Goal: Task Accomplishment & Management: Manage account settings

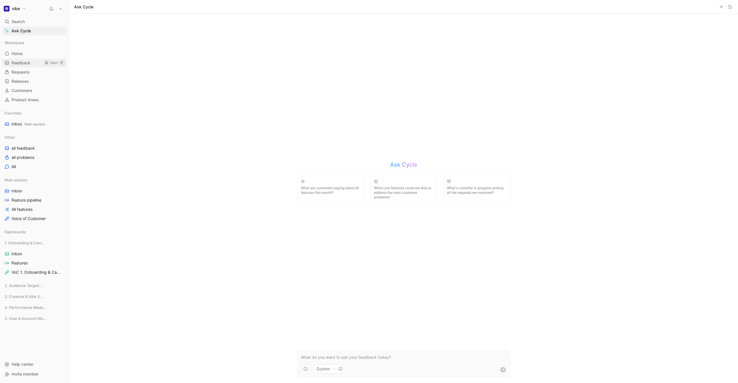
click at [27, 67] on link "Feedback G then F" at bounding box center [34, 63] width 65 height 9
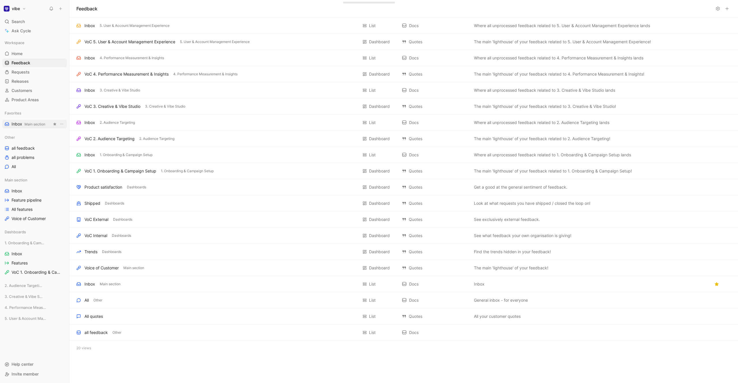
click at [18, 123] on span "Inbox Main section" at bounding box center [29, 124] width 34 height 6
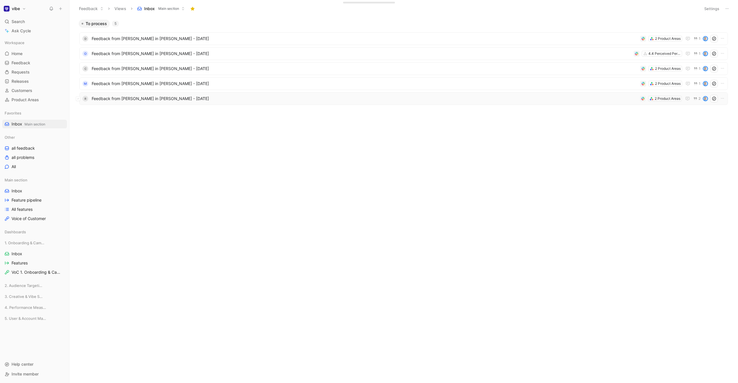
click at [124, 99] on span "Feedback from [PERSON_NAME] in [PERSON_NAME] - [DATE]" at bounding box center [365, 98] width 546 height 7
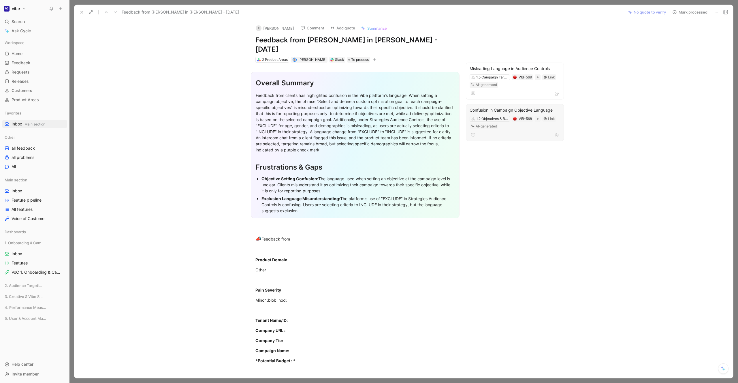
click at [495, 129] on div "Confusion in Campaign Objective Language 1.2 Objectives & Budget Setup VIB-568 …" at bounding box center [515, 122] width 98 height 37
click at [688, 13] on button "Mark processed" at bounding box center [690, 12] width 40 height 8
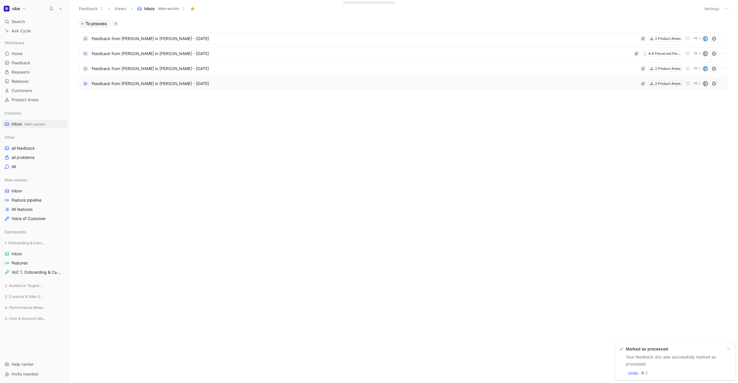
click at [254, 84] on span "Feedback from [PERSON_NAME] in [PERSON_NAME] - [DATE]" at bounding box center [365, 83] width 546 height 7
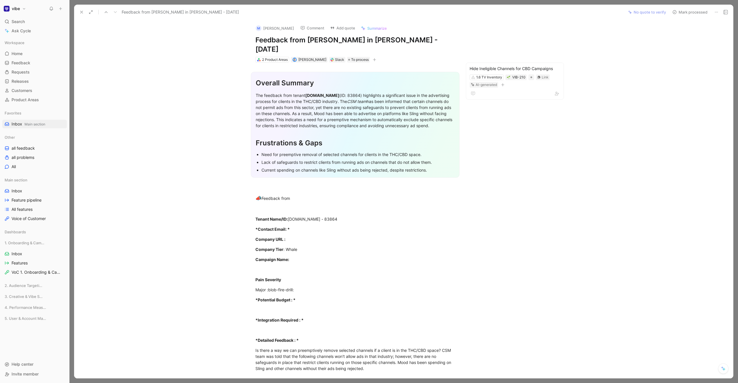
click at [682, 11] on button "Mark processed" at bounding box center [690, 12] width 40 height 8
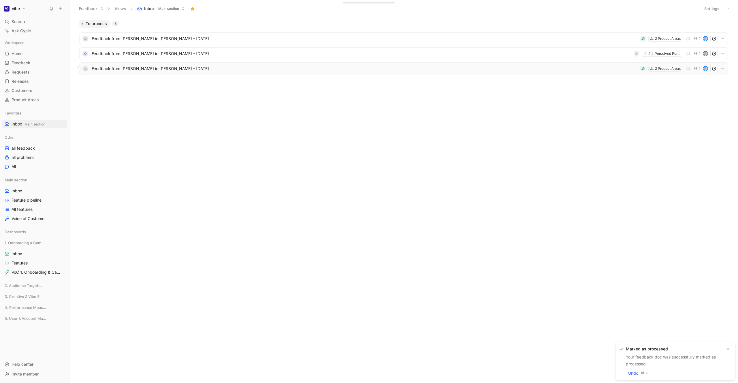
click at [250, 71] on span "Feedback from [PERSON_NAME] in [PERSON_NAME] - [DATE]" at bounding box center [365, 68] width 546 height 7
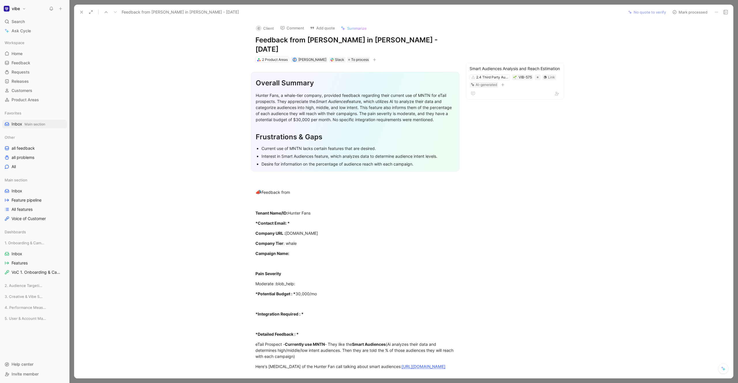
click at [691, 12] on button "Mark processed" at bounding box center [690, 12] width 40 height 8
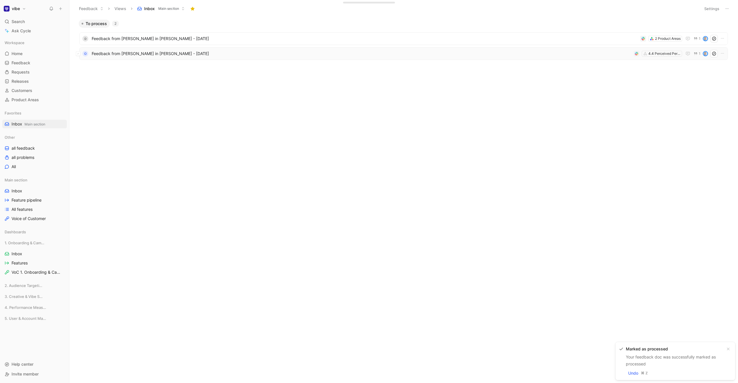
click at [442, 55] on span "Feedback from [PERSON_NAME] in [PERSON_NAME] - [DATE]" at bounding box center [362, 53] width 540 height 7
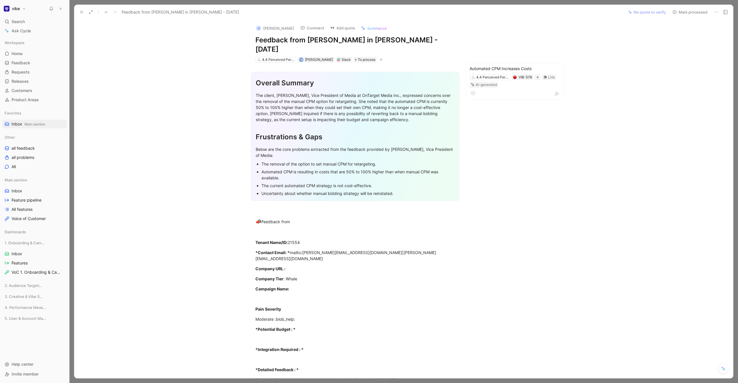
click at [380, 59] on icon "button" at bounding box center [381, 59] width 3 height 0
click at [684, 13] on button "Mark processed" at bounding box center [690, 12] width 40 height 8
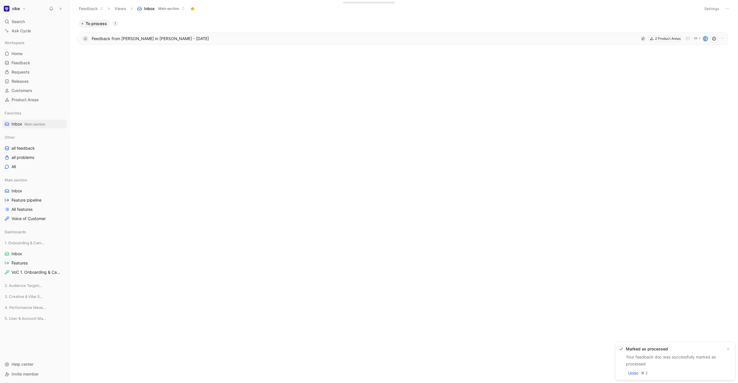
click at [254, 39] on span "Feedback from [PERSON_NAME] in [PERSON_NAME] - [DATE]" at bounding box center [365, 38] width 546 height 7
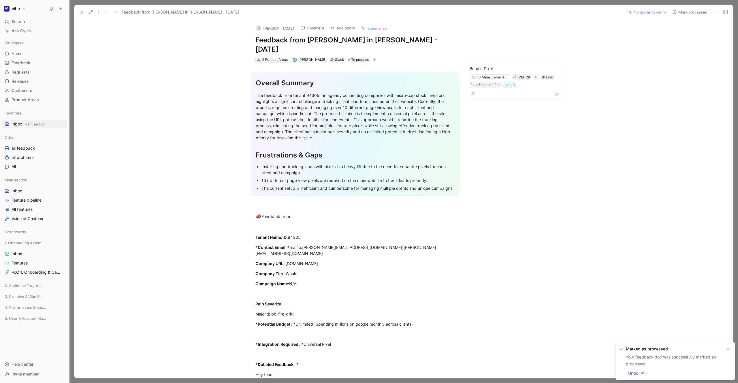
click at [694, 13] on button "Mark processed" at bounding box center [690, 12] width 40 height 8
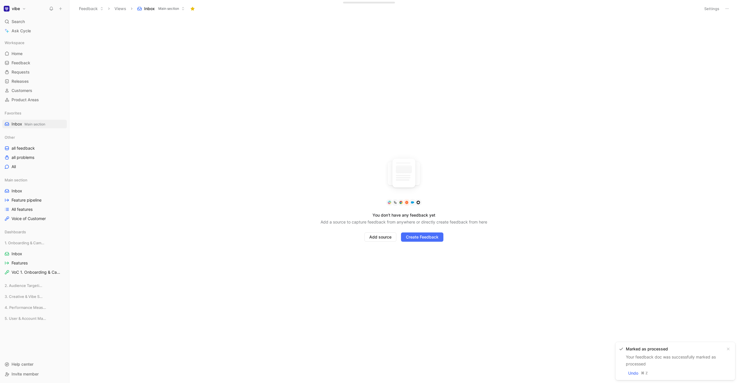
click at [155, 80] on div "You don’t have any feedback yet Add a source to capture feedback from anywhere …" at bounding box center [403, 200] width 669 height 366
click at [29, 203] on link "Feature pipeline" at bounding box center [34, 200] width 65 height 9
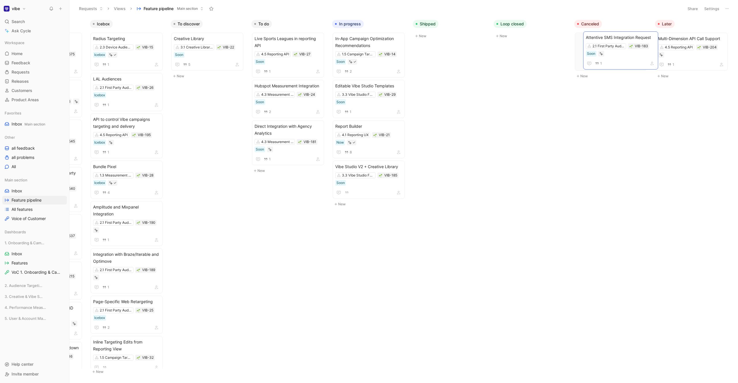
scroll to position [0, 67]
drag, startPoint x: 340, startPoint y: 74, endPoint x: 592, endPoint y: 40, distance: 254.5
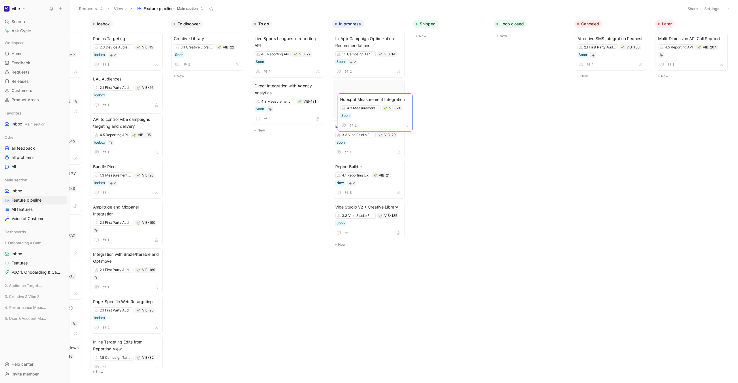
scroll to position [0, 25]
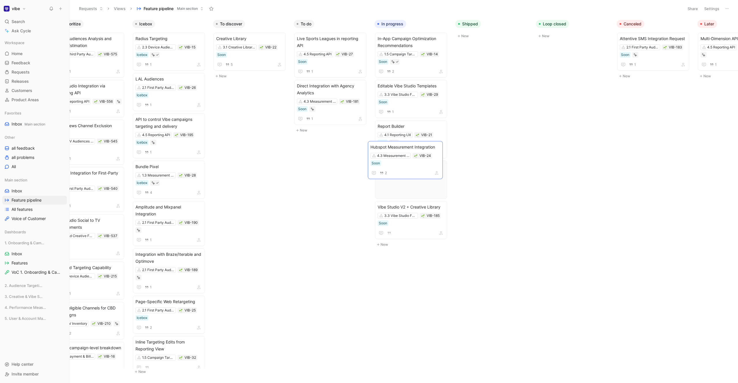
drag, startPoint x: 280, startPoint y: 73, endPoint x: 406, endPoint y: 133, distance: 139.3
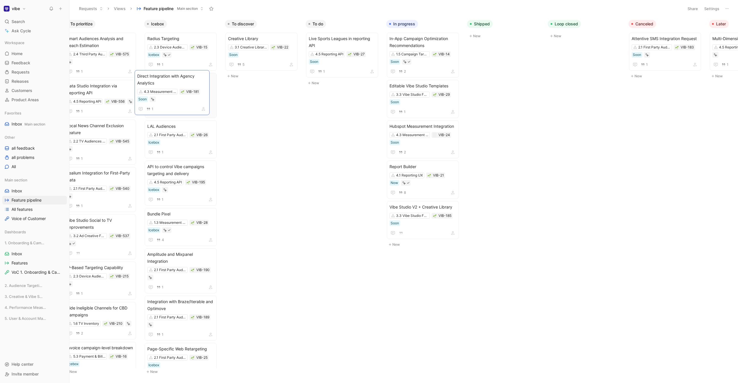
scroll to position [0, 0]
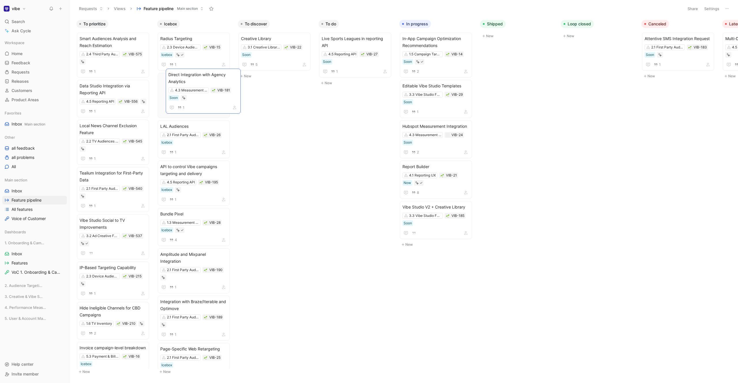
drag, startPoint x: 327, startPoint y: 80, endPoint x: 197, endPoint y: 84, distance: 130.1
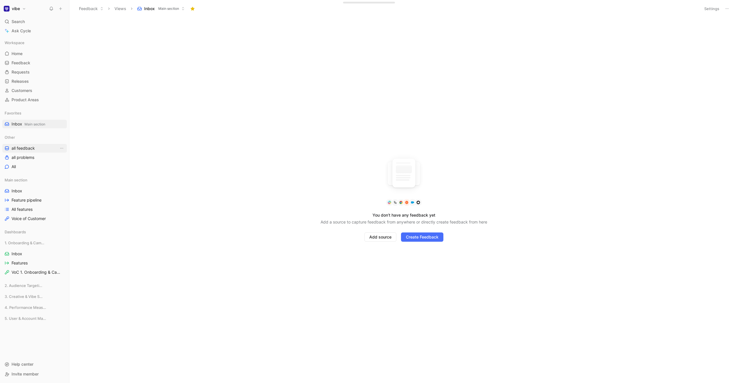
click at [44, 150] on link "all feedback" at bounding box center [34, 148] width 65 height 9
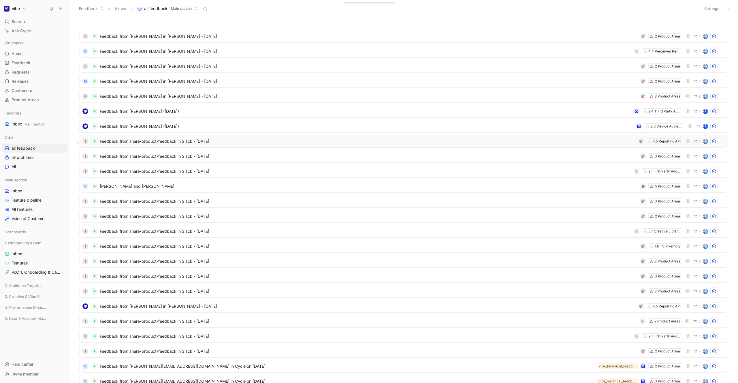
click at [120, 143] on span "Feedback from share-product-feedback in Slack - [DATE]" at bounding box center [368, 141] width 536 height 7
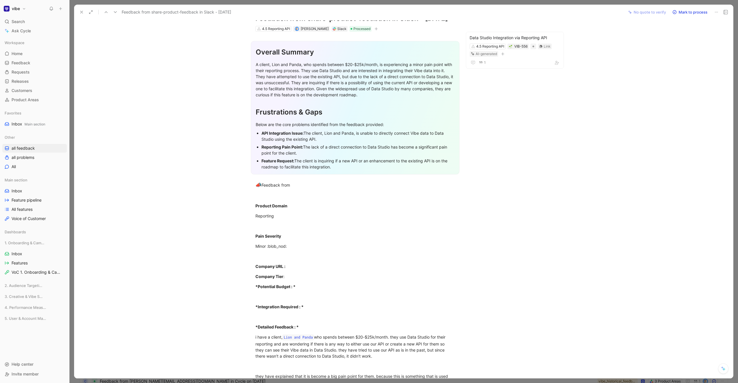
scroll to position [28, 0]
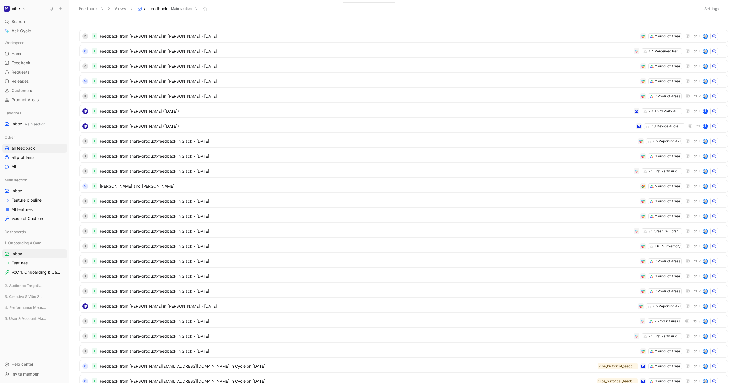
click at [22, 254] on span "Inbox" at bounding box center [17, 254] width 11 height 6
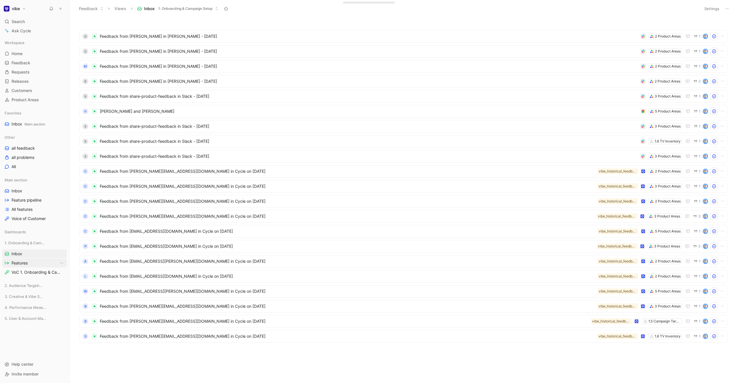
click at [23, 264] on span "Features" at bounding box center [20, 263] width 16 height 6
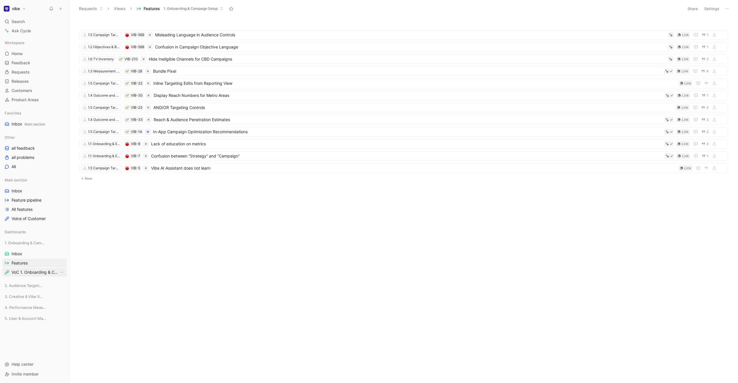
click at [25, 272] on span "VoC 1. Onboarding & Campaign Setup" at bounding box center [35, 272] width 47 height 6
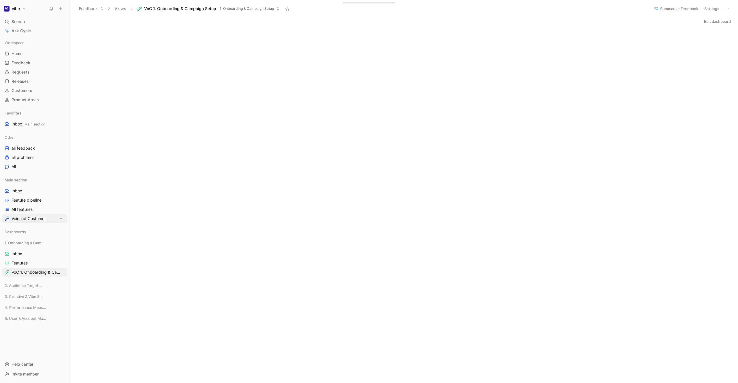
click at [41, 217] on span "Voice of Customer" at bounding box center [29, 219] width 34 height 6
click at [213, 8] on span "1. Onboarding & Campaign Setup" at bounding box center [210, 9] width 54 height 6
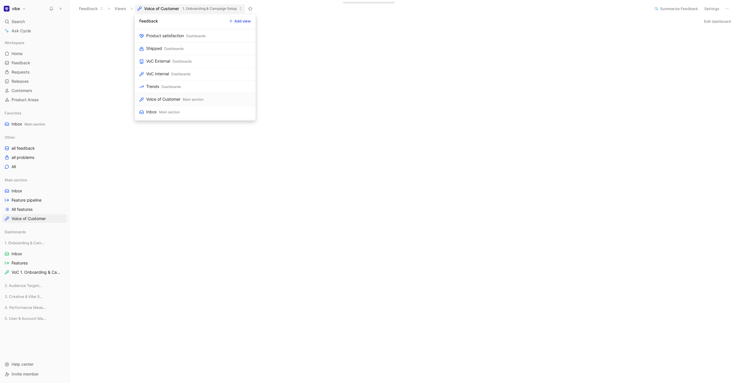
scroll to position [140, 0]
click at [189, 65] on link "VoC External Dashboards" at bounding box center [195, 61] width 121 height 13
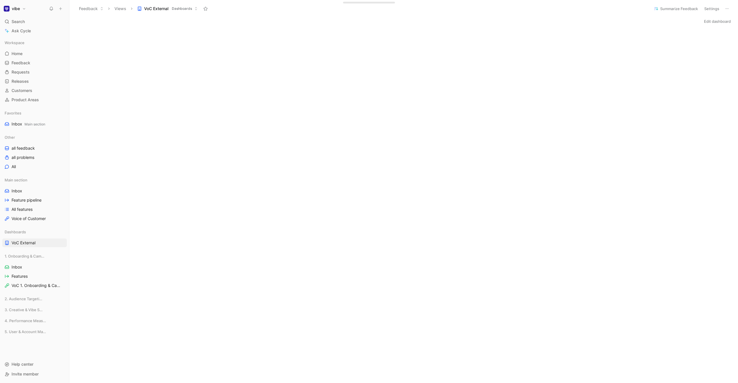
click at [173, 12] on button "VoC External Dashboards" at bounding box center [168, 8] width 66 height 9
click at [26, 54] on link "Home G then H" at bounding box center [34, 53] width 65 height 9
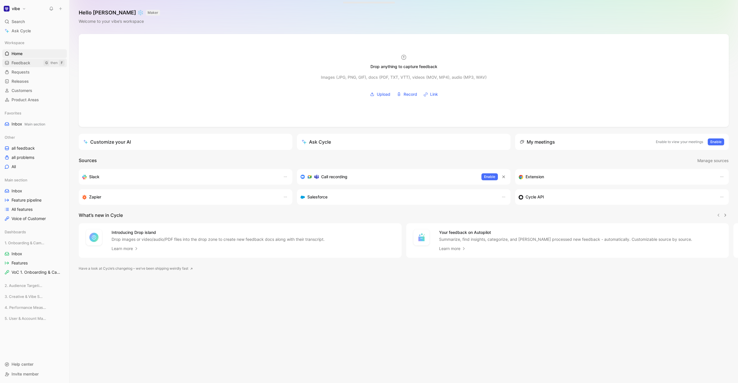
click at [26, 60] on span "Feedback" at bounding box center [21, 63] width 19 height 6
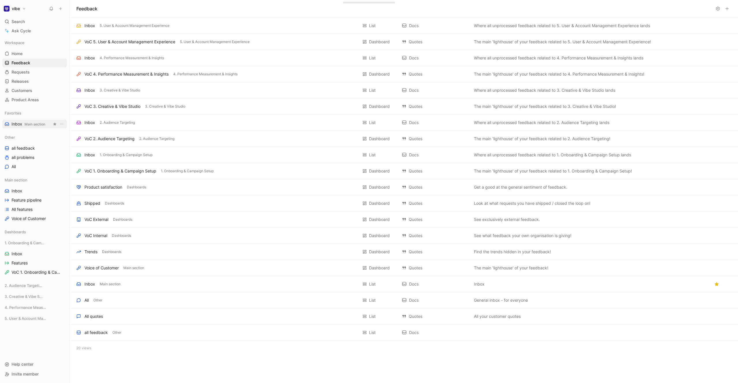
click at [26, 125] on span "Main section" at bounding box center [35, 124] width 21 height 4
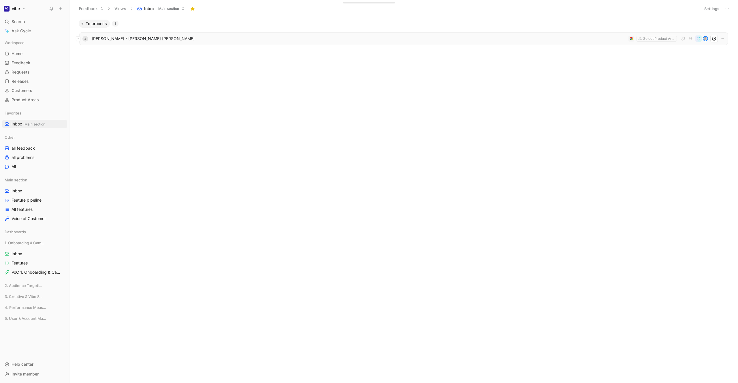
click at [133, 38] on span "[PERSON_NAME] - [PERSON_NAME] [PERSON_NAME]" at bounding box center [359, 38] width 535 height 7
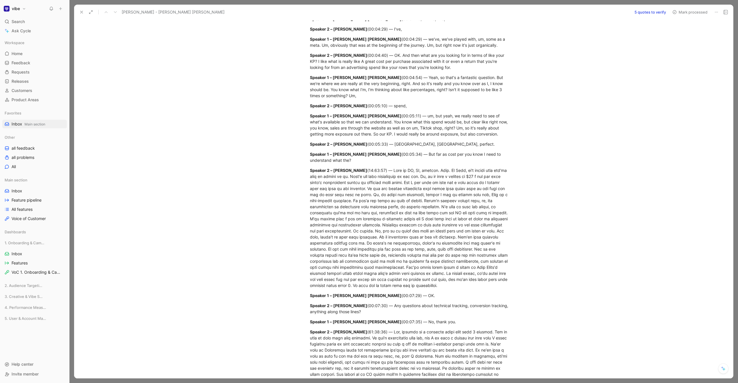
scroll to position [629, 0]
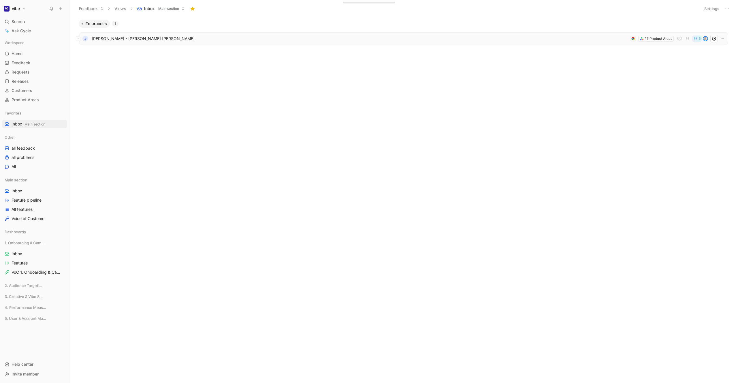
click at [122, 36] on span "[PERSON_NAME] - [PERSON_NAME] [PERSON_NAME]" at bounding box center [360, 38] width 536 height 7
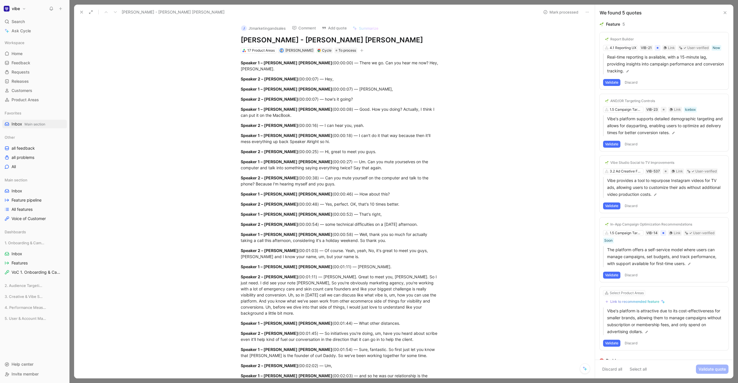
scroll to position [4, 0]
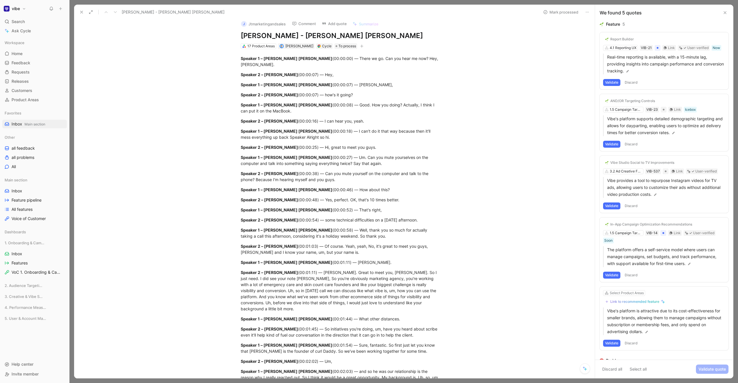
click at [684, 75] on div "Report Builder 4.1 Reporting UX VIB-21 Link User-verified Now Real-time reporti…" at bounding box center [664, 60] width 129 height 57
click at [679, 73] on div "Report Builder 4.1 Reporting UX VIB-21 Link User-verified Now Real-time reporti…" at bounding box center [664, 60] width 129 height 57
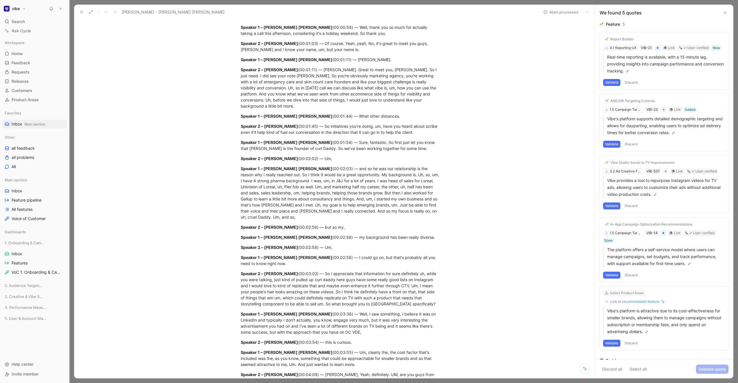
scroll to position [0, 0]
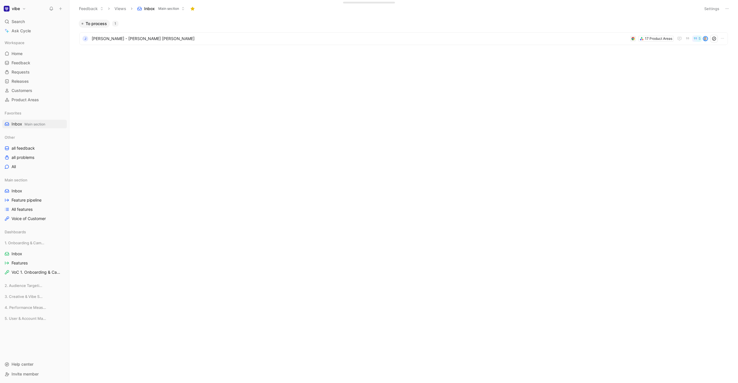
click at [199, 77] on div "To process 1 J [PERSON_NAME] - [PERSON_NAME] [PERSON_NAME] 17 Product Areas 5" at bounding box center [403, 201] width 660 height 363
click at [116, 39] on span "[PERSON_NAME] - [PERSON_NAME] [PERSON_NAME]" at bounding box center [360, 38] width 536 height 7
click at [156, 108] on body "vibe Search ⌘ K Ask Cycle Workspace Home G then H Feedback G then F Requests G …" at bounding box center [369, 191] width 738 height 383
click at [78, 39] on icon at bounding box center [78, 38] width 2 height 2
click at [444, 371] on icon "button" at bounding box center [444, 370] width 5 height 5
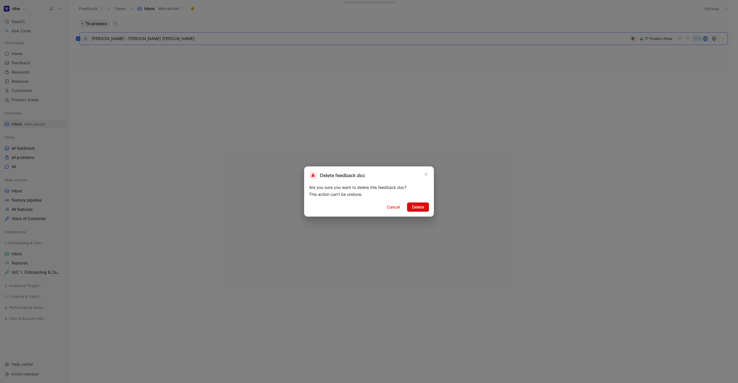
click at [412, 208] on span "Delete" at bounding box center [418, 207] width 12 height 7
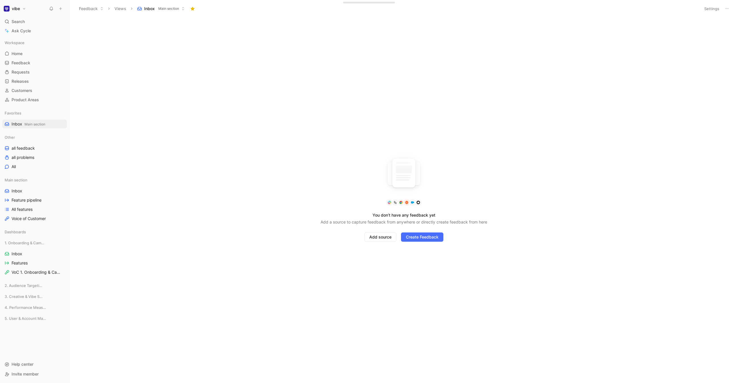
click at [197, 141] on div "You don’t have any feedback yet Add a source to capture feedback from anywhere …" at bounding box center [403, 200] width 669 height 366
click at [14, 125] on span "Inbox Main section" at bounding box center [29, 124] width 34 height 6
click at [22, 150] on span "all feedback" at bounding box center [23, 148] width 23 height 6
click at [20, 124] on span "Inbox Main section" at bounding box center [29, 124] width 34 height 6
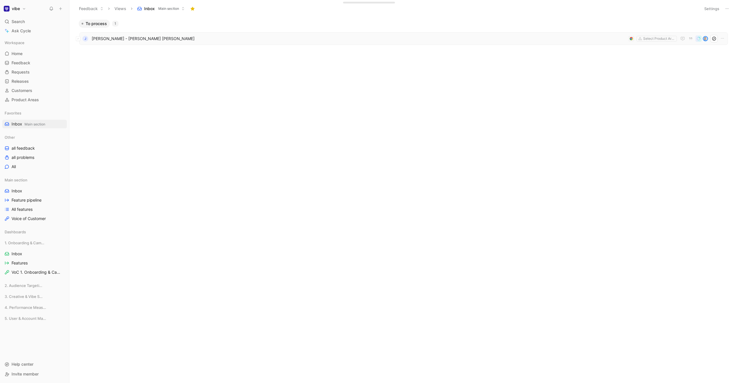
click at [116, 38] on span "[PERSON_NAME] - [PERSON_NAME] [PERSON_NAME]" at bounding box center [359, 38] width 535 height 7
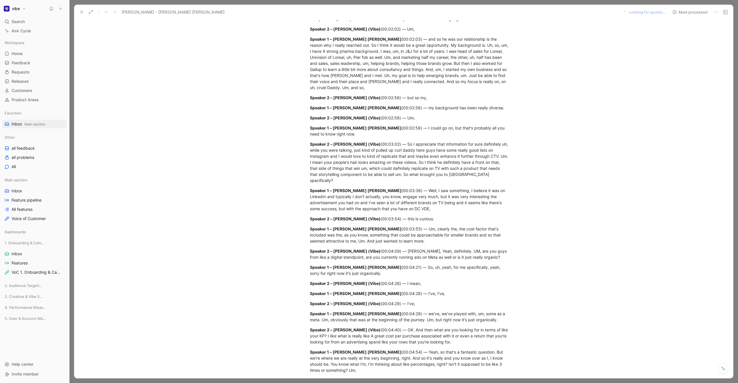
scroll to position [402, 0]
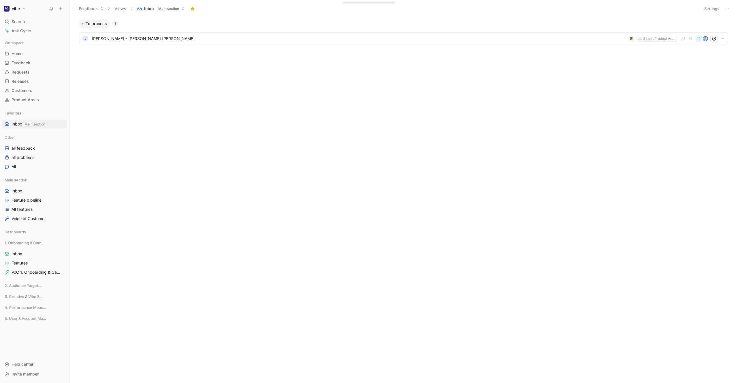
click at [19, 5] on button "vibe" at bounding box center [14, 9] width 25 height 8
click at [29, 36] on div "Account settings" at bounding box center [39, 37] width 71 height 9
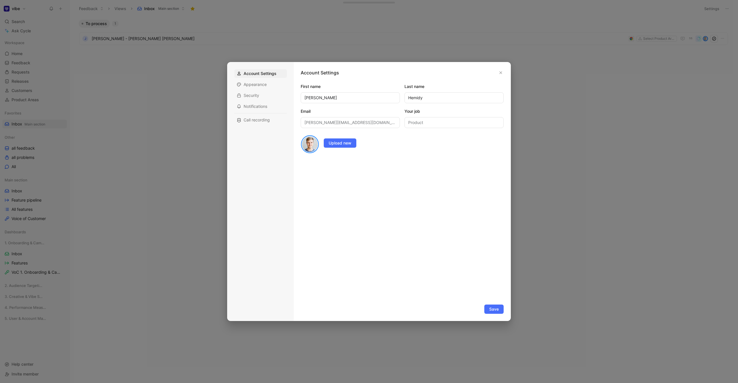
click at [34, 17] on div at bounding box center [369, 191] width 738 height 383
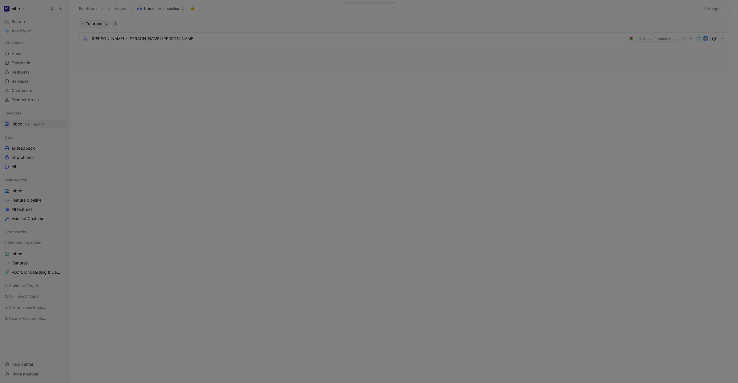
click at [11, 7] on button "vibe" at bounding box center [14, 9] width 25 height 8
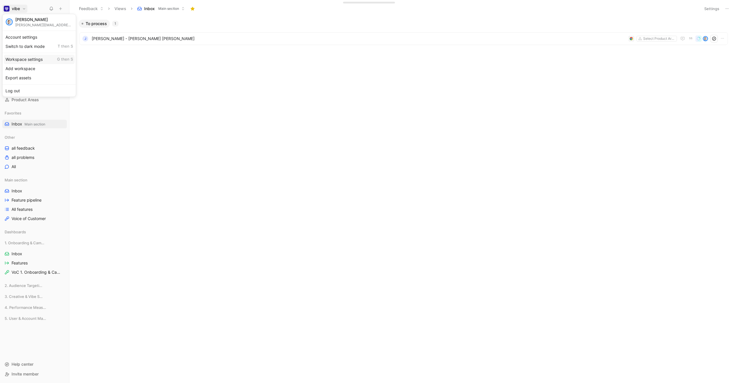
click at [24, 59] on div "Workspace settings G then S" at bounding box center [39, 59] width 71 height 9
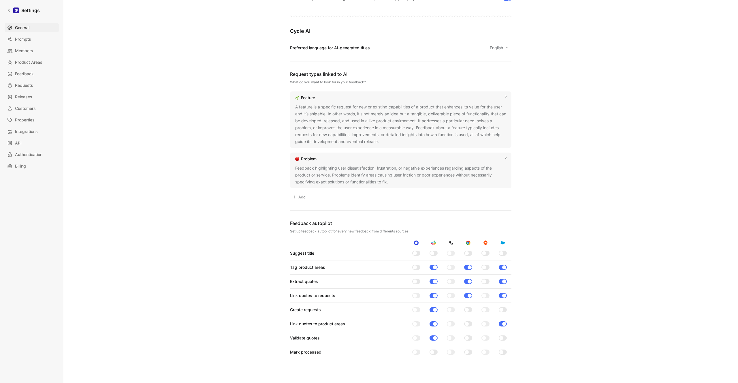
scroll to position [304, 0]
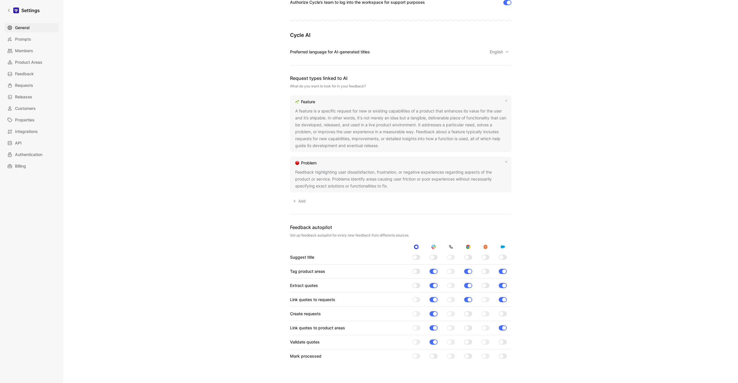
click at [471, 120] on div "A feature is a specific request for new or existing capabilities of a product t…" at bounding box center [400, 129] width 211 height 42
click at [380, 118] on div "A feature is a specific request for new or existing capabilities of a product t…" at bounding box center [400, 129] width 211 height 42
click at [382, 146] on icon at bounding box center [382, 145] width 3 height 3
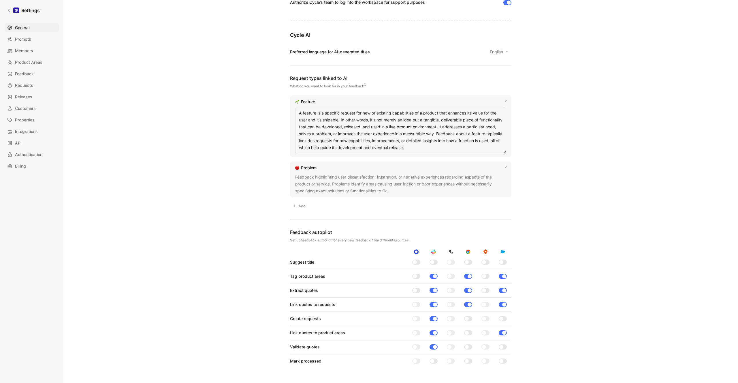
click at [359, 138] on textarea "A feature is a specific request for new or existing capabilities of a product t…" at bounding box center [400, 131] width 211 height 46
click at [358, 147] on textarea "A feature is a specific request for new or existing capabilities of a product t…" at bounding box center [400, 131] width 211 height 46
click at [378, 149] on textarea "A feature is a specific request for new or existing capabilities of a product t…" at bounding box center [400, 131] width 211 height 46
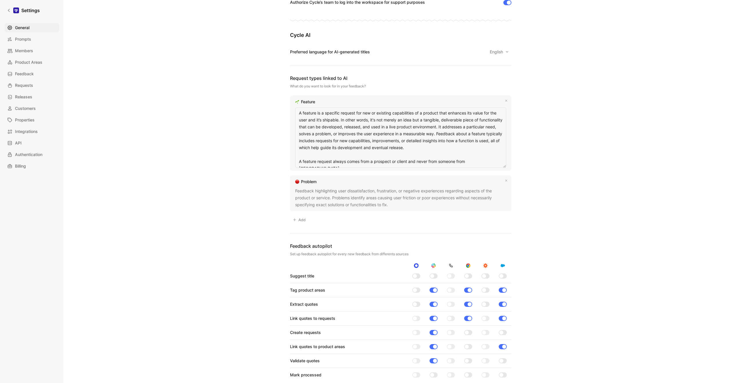
type textarea "A feature is a specific request for new or existing capabilities of a product t…"
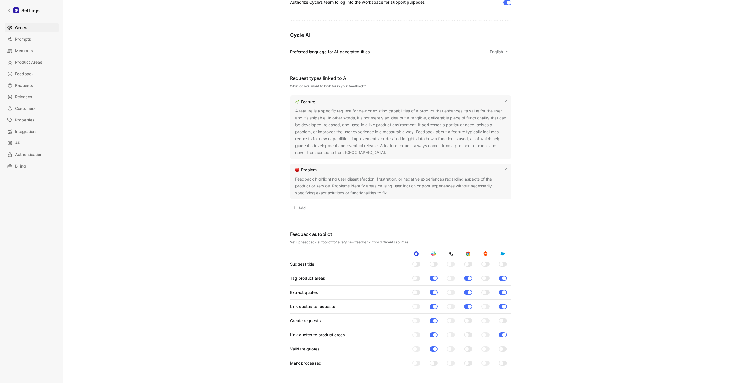
click at [322, 151] on div "A feature is a specific request for new or existing capabilities of a product t…" at bounding box center [400, 132] width 211 height 48
click at [389, 152] on icon at bounding box center [390, 152] width 3 height 3
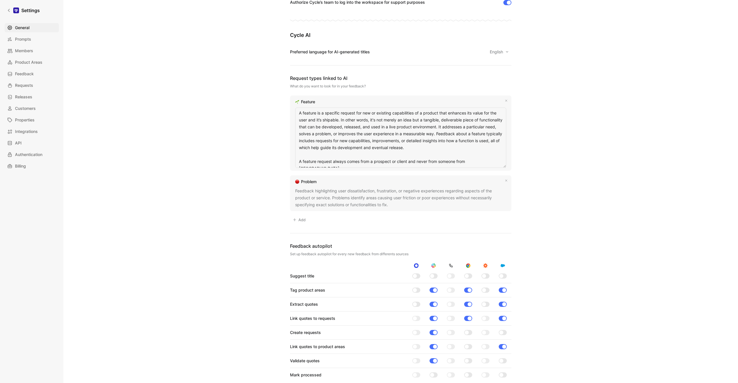
click at [357, 157] on textarea "A feature is a specific request for new or existing capabilities of a product t…" at bounding box center [400, 138] width 211 height 60
click at [353, 159] on textarea "A feature is a specific request for new or existing capabilities of a product t…" at bounding box center [400, 138] width 211 height 60
type textarea "A feature is a specific request for new or existing capabilities of a product t…"
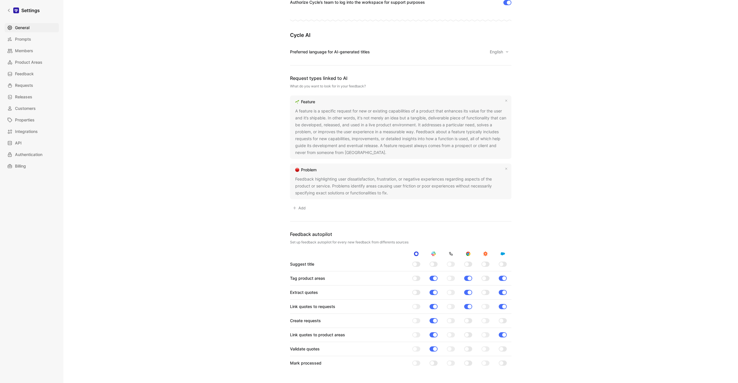
click at [270, 154] on div "General Saving... Workspace Name This impacts Cycle AI requests vibe Logo «r51»…" at bounding box center [400, 96] width 415 height 783
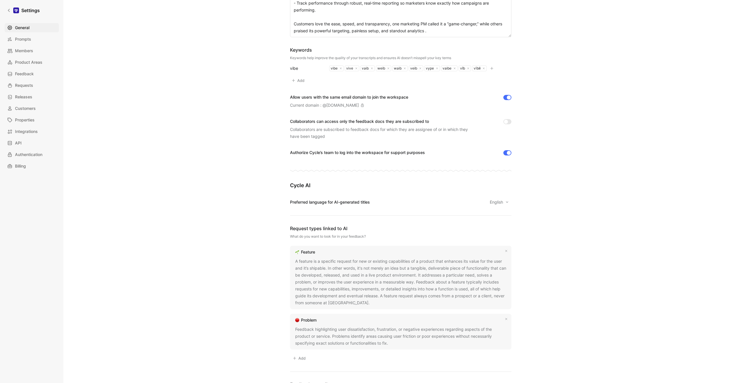
scroll to position [170, 0]
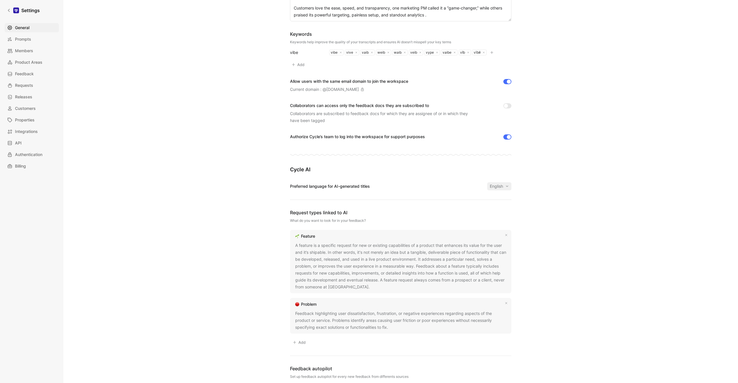
click at [496, 189] on span "English" at bounding box center [497, 186] width 14 height 7
click at [19, 10] on div at bounding box center [16, 10] width 6 height 6
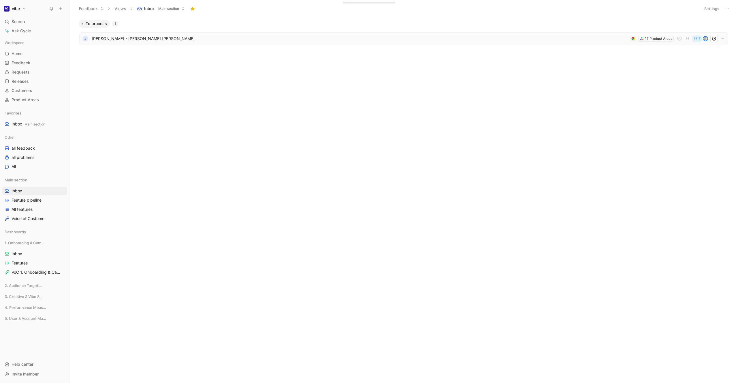
click at [184, 40] on span "[PERSON_NAME] - [PERSON_NAME] [PERSON_NAME]" at bounding box center [360, 38] width 536 height 7
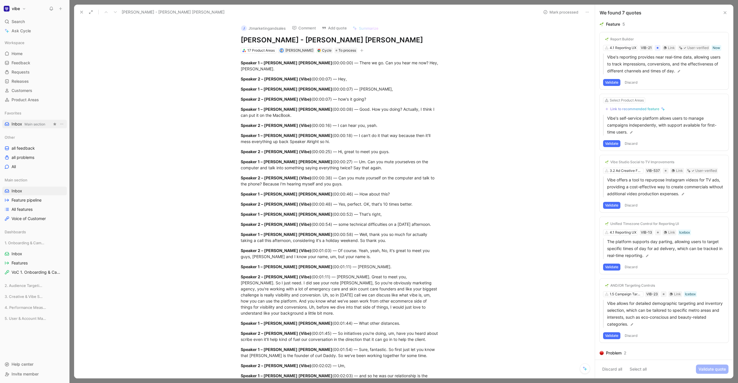
click at [35, 122] on span "Main section" at bounding box center [35, 124] width 21 height 4
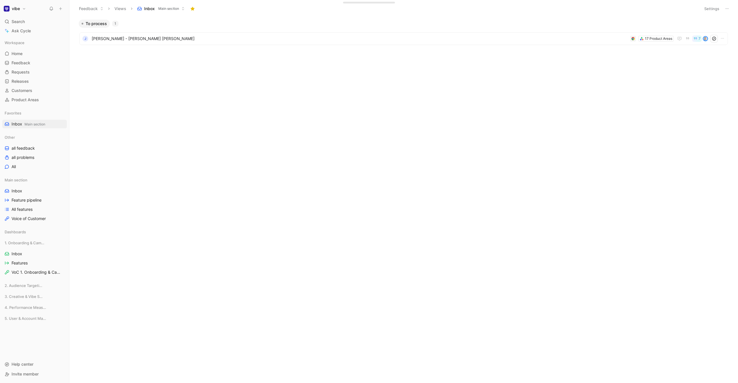
click at [20, 10] on button "vibe" at bounding box center [14, 9] width 25 height 8
click at [25, 59] on div "Workspace settings G then S" at bounding box center [39, 59] width 71 height 9
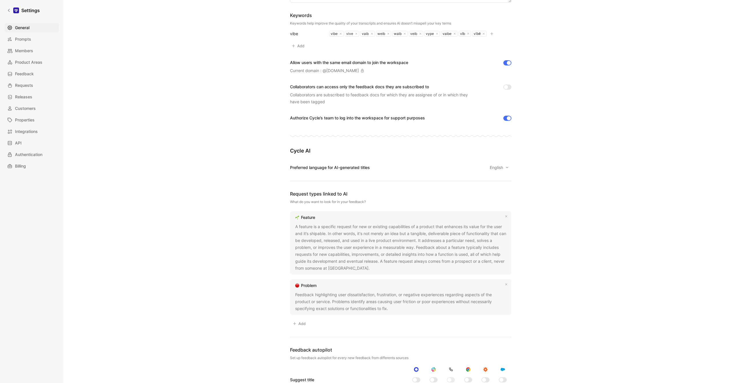
scroll to position [194, 0]
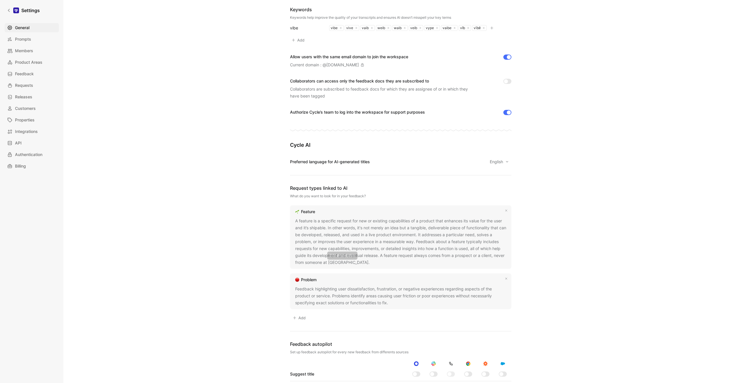
click at [372, 263] on icon at bounding box center [373, 262] width 3 height 3
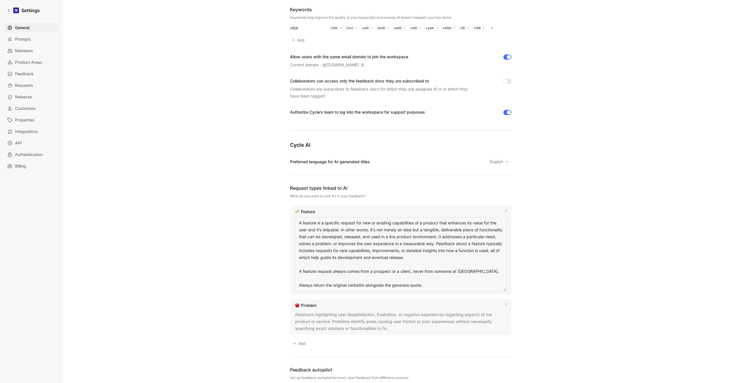
type textarea "A feature is a specific request for new or existing capabilities of a product t…"
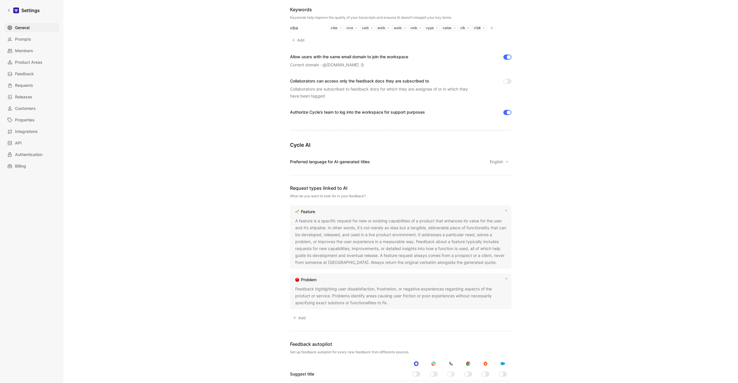
click at [510, 257] on div "Feature A feature is a specific request for new or existing capabilities of a p…" at bounding box center [400, 236] width 221 height 63
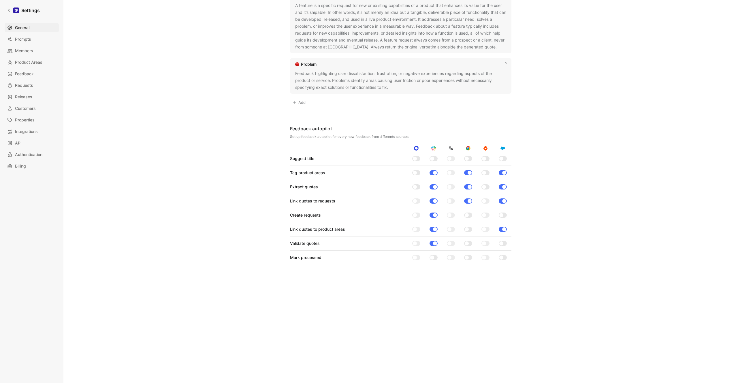
scroll to position [0, 0]
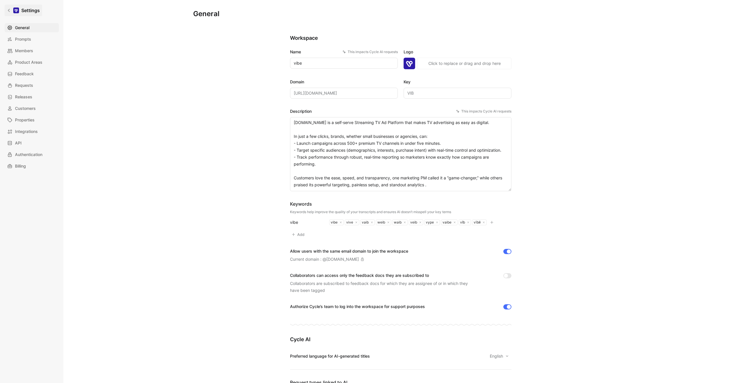
click at [18, 10] on div at bounding box center [16, 10] width 6 height 6
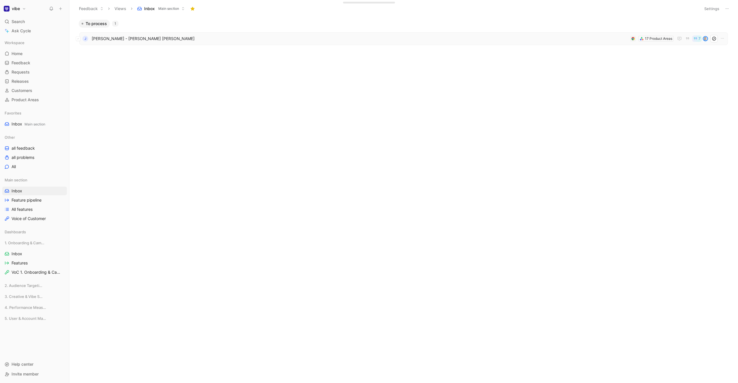
click at [115, 37] on span "[PERSON_NAME] - [PERSON_NAME] [PERSON_NAME]" at bounding box center [360, 38] width 536 height 7
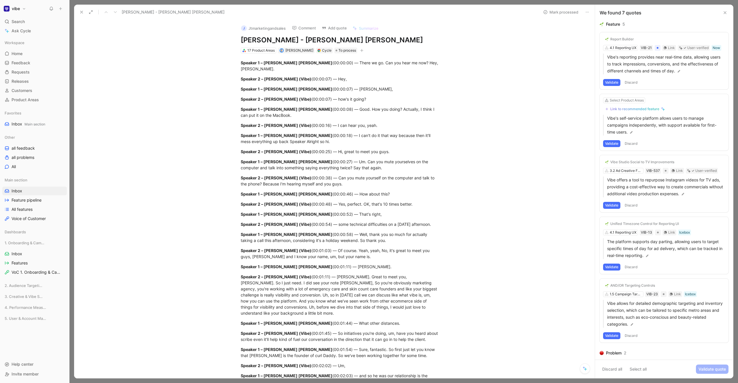
click at [601, 39] on icon at bounding box center [600, 39] width 3 height 2
click at [597, 37] on input "checkbox" at bounding box center [597, 37] width 0 height 0
click at [599, 101] on icon at bounding box center [599, 100] width 3 height 3
click at [597, 99] on input "checkbox" at bounding box center [597, 99] width 0 height 0
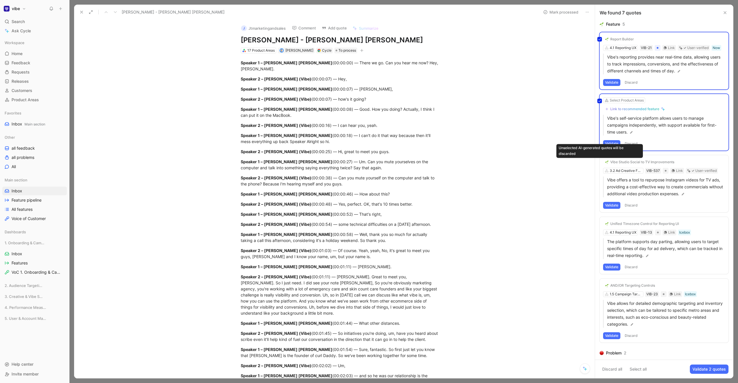
click at [601, 163] on icon at bounding box center [599, 161] width 3 height 3
click at [597, 160] on input "checkbox" at bounding box center [597, 160] width 0 height 0
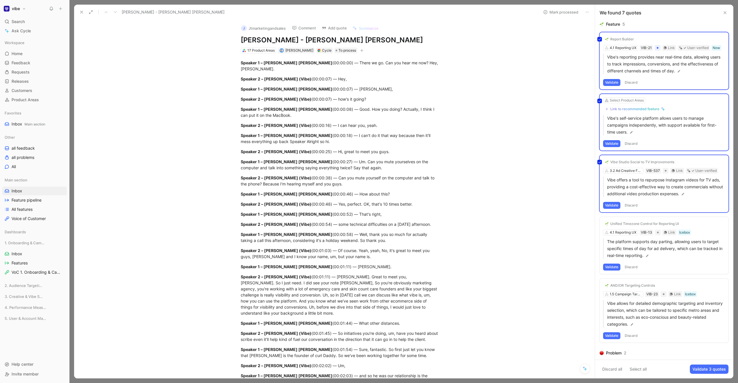
click at [601, 225] on icon at bounding box center [599, 223] width 3 height 3
click at [597, 221] on input "checkbox" at bounding box center [597, 221] width 0 height 0
click at [599, 284] on icon at bounding box center [599, 285] width 3 height 3
click at [597, 283] on input "checkbox" at bounding box center [597, 283] width 0 height 0
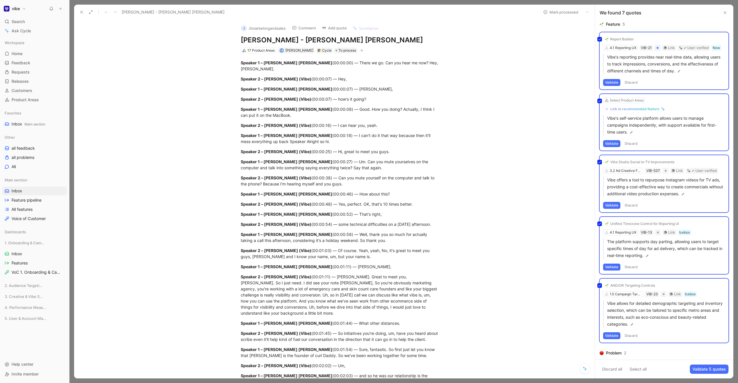
click at [616, 370] on button "Discard all" at bounding box center [612, 368] width 25 height 9
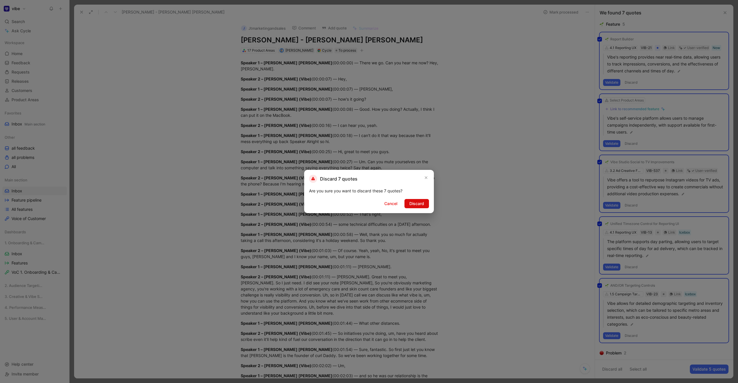
click at [418, 207] on button "Discard" at bounding box center [417, 203] width 25 height 9
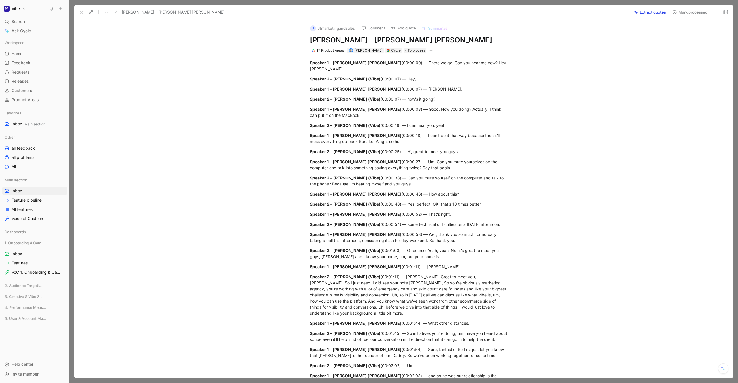
click at [648, 10] on button "Extract quotes" at bounding box center [650, 12] width 37 height 8
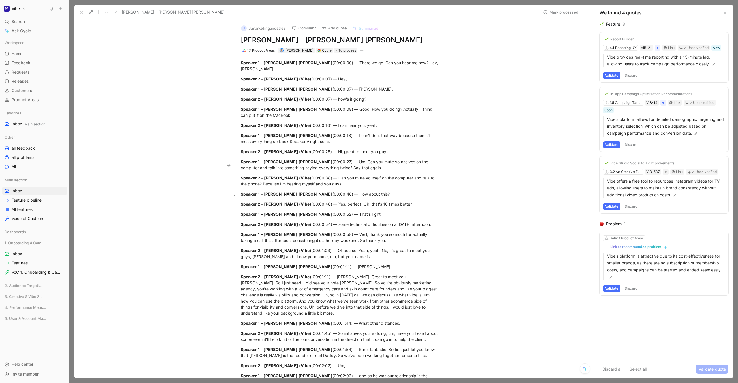
click at [347, 191] on div "Speaker 1 – [PERSON_NAME] [PERSON_NAME] (00:00:46) — How about this?" at bounding box center [341, 194] width 200 height 6
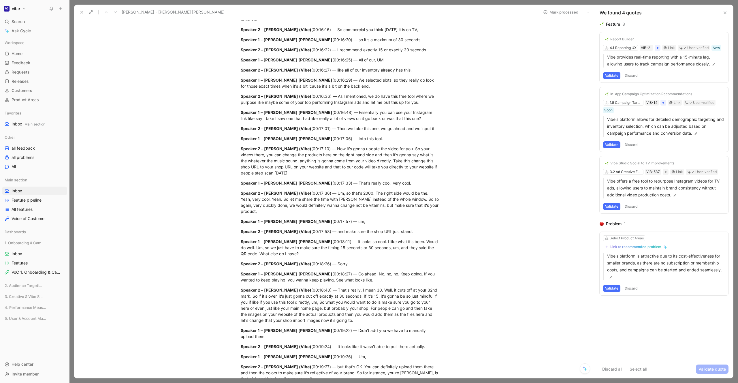
scroll to position [2546, 0]
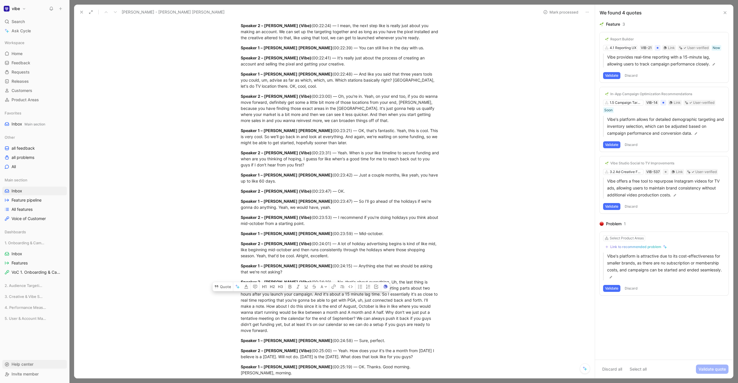
click at [43, 360] on div "Help center" at bounding box center [34, 364] width 65 height 9
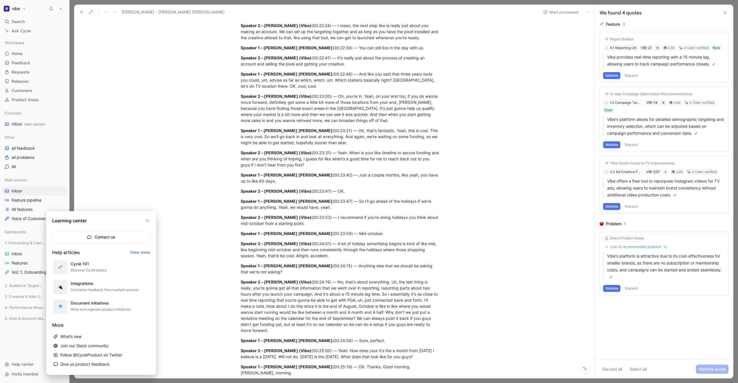
click at [28, 26] on div at bounding box center [369, 191] width 738 height 383
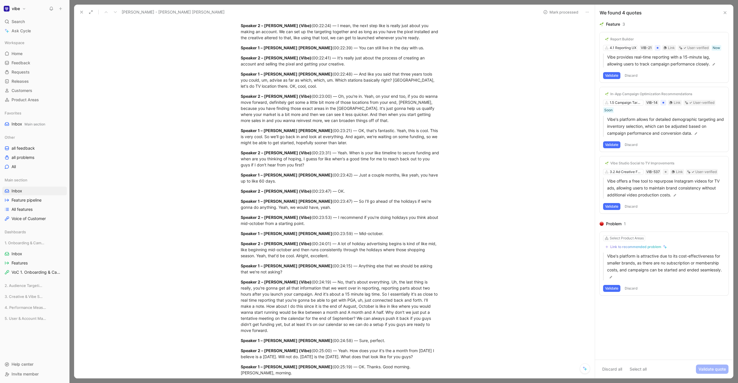
click at [20, 10] on button "vibe" at bounding box center [14, 9] width 25 height 8
click at [29, 58] on div "Workspace settings G then S" at bounding box center [39, 59] width 71 height 9
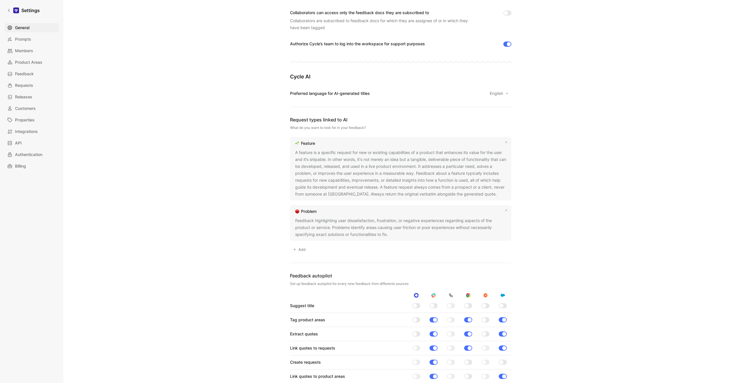
scroll to position [288, 0]
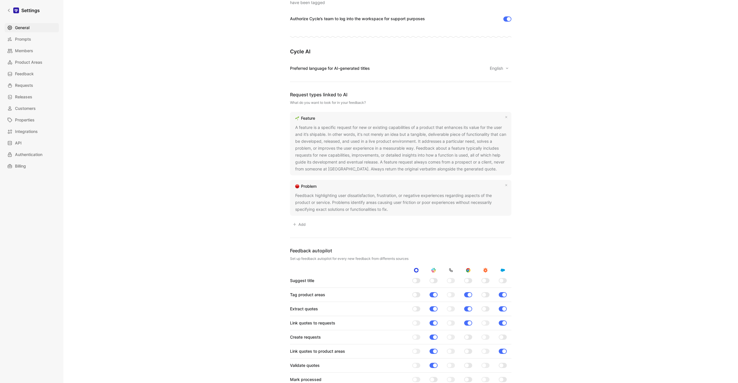
click at [325, 170] on div "A feature is a specific request for new or existing capabilities of a product t…" at bounding box center [400, 148] width 211 height 48
click at [379, 159] on div "A feature is a specific request for new or existing capabilities of a product t…" at bounding box center [400, 148] width 211 height 48
click at [499, 168] on icon at bounding box center [500, 169] width 3 height 3
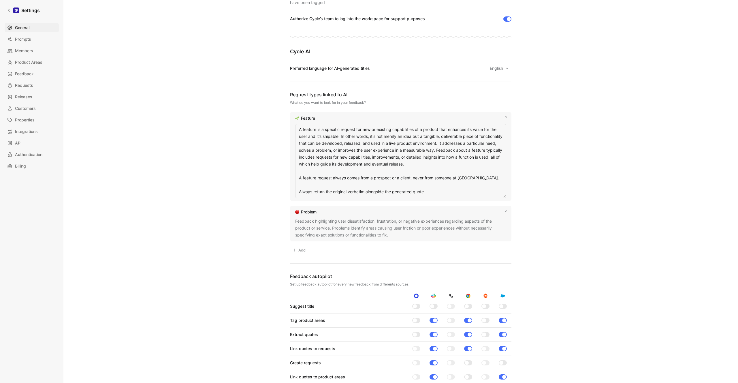
click at [470, 178] on textarea "A feature is a specific request for new or existing capabilities of a product t…" at bounding box center [400, 161] width 211 height 74
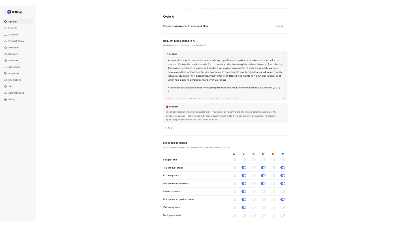
scroll to position [321, 0]
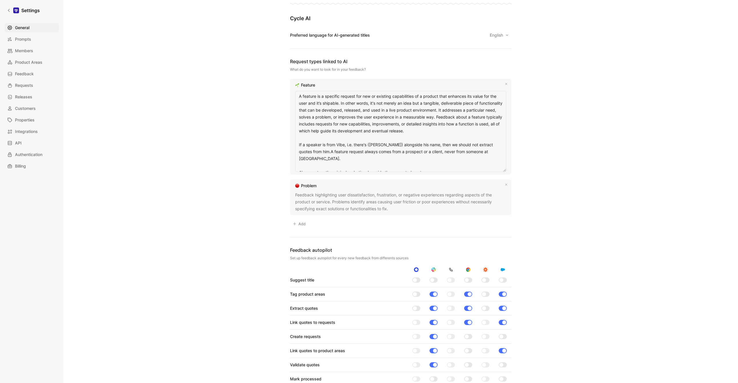
type textarea "A feature is a specific request for new or existing capabilities of a product t…"
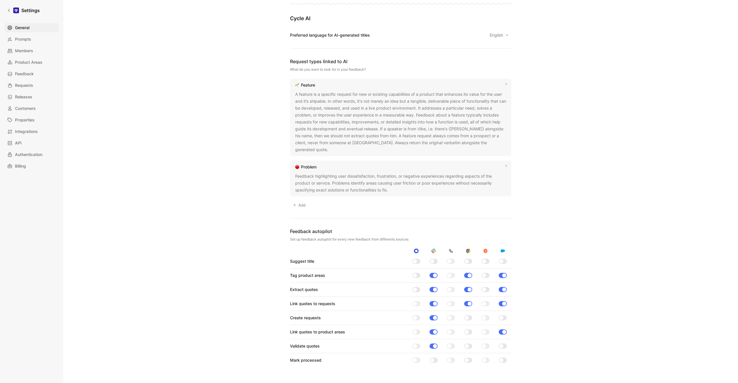
click at [338, 144] on div "A feature is a specific request for new or existing capabilities of a product t…" at bounding box center [400, 122] width 211 height 62
click at [335, 147] on button at bounding box center [332, 150] width 6 height 6
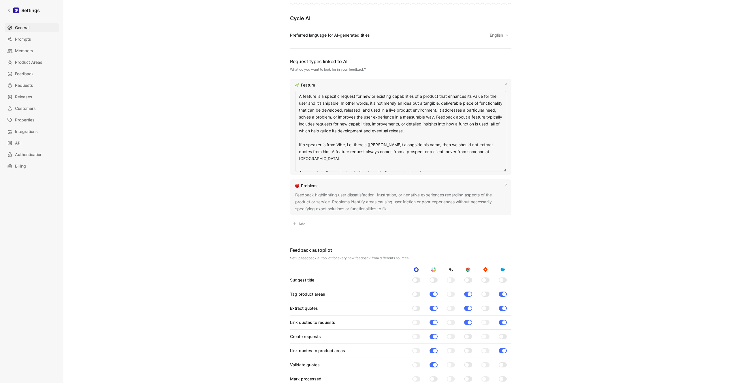
drag, startPoint x: 431, startPoint y: 165, endPoint x: 290, endPoint y: 141, distance: 143.0
click at [290, 141] on div "Feature A feature is a specific request for new or existing capabilities of a p…" at bounding box center [400, 127] width 221 height 96
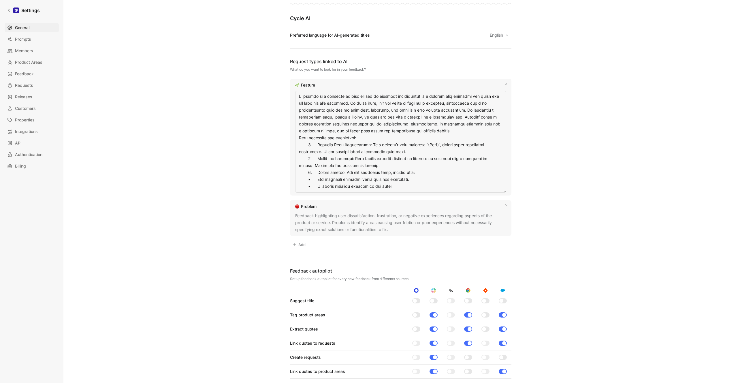
click at [300, 137] on textarea at bounding box center [400, 142] width 211 height 102
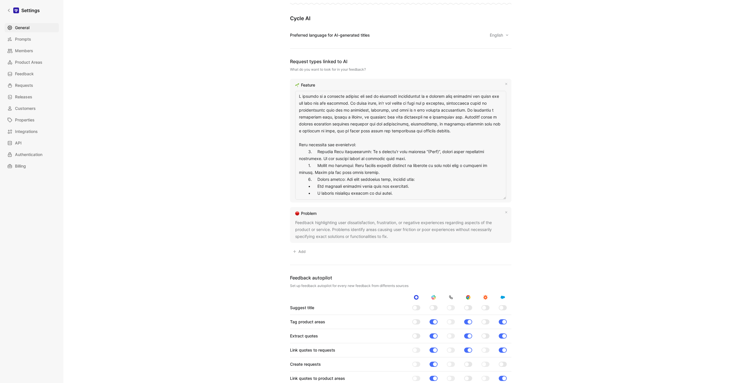
type textarea "L ipsumdo si a consecte adipisc eli sed do eiusmodt incididuntut la e dolorem a…"
click at [541, 94] on div "General Saved Workspace Name This impacts Cycle AI requests vibe Logo «rbi» Cli…" at bounding box center [400, 110] width 415 height 844
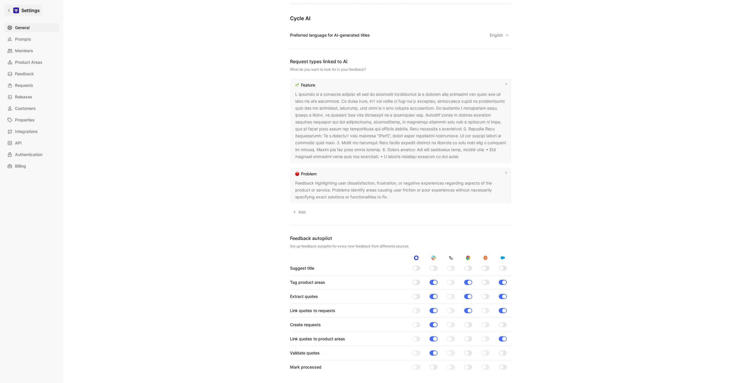
click at [20, 8] on link "Settings" at bounding box center [23, 11] width 37 height 12
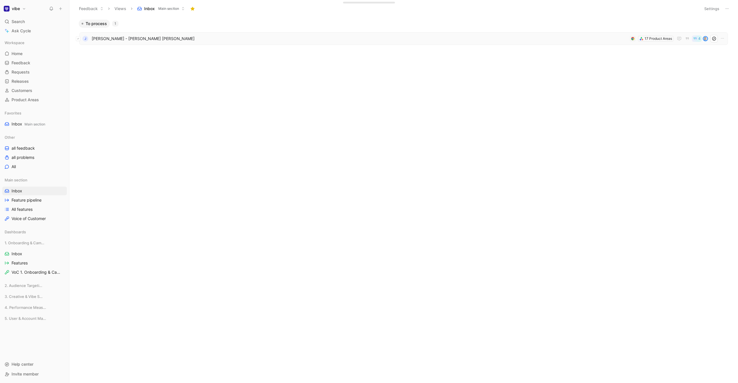
click at [79, 39] on button at bounding box center [78, 38] width 5 height 5
click at [444, 368] on icon "button" at bounding box center [445, 370] width 4 height 4
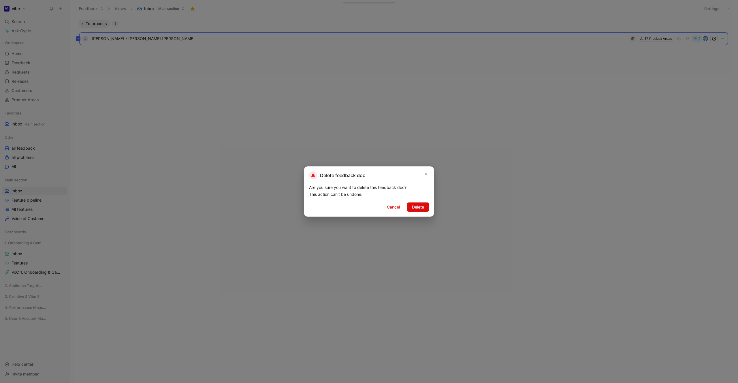
click at [417, 205] on span "Delete" at bounding box center [418, 207] width 12 height 7
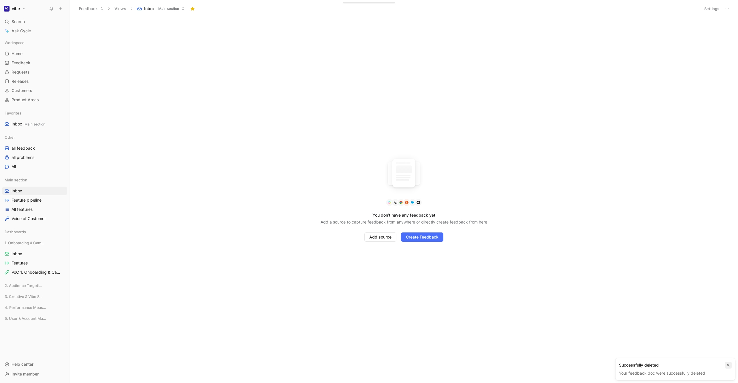
click at [729, 365] on icon "button" at bounding box center [728, 365] width 3 height 3
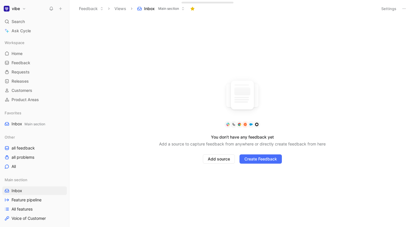
click at [157, 113] on div "You don’t have any feedback yet Add a source to capture feedback from anywhere …" at bounding box center [242, 122] width 346 height 210
click at [35, 187] on link "Inbox" at bounding box center [34, 191] width 65 height 9
click at [28, 150] on span "all feedback" at bounding box center [23, 148] width 23 height 6
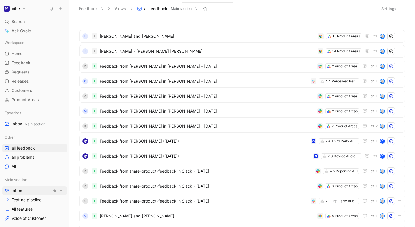
click at [37, 191] on link "Inbox" at bounding box center [34, 191] width 65 height 9
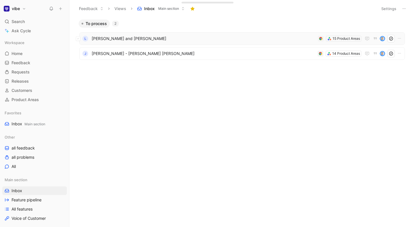
click at [185, 34] on div "L [PERSON_NAME] and [PERSON_NAME] 15 Product Areas" at bounding box center [242, 38] width 326 height 13
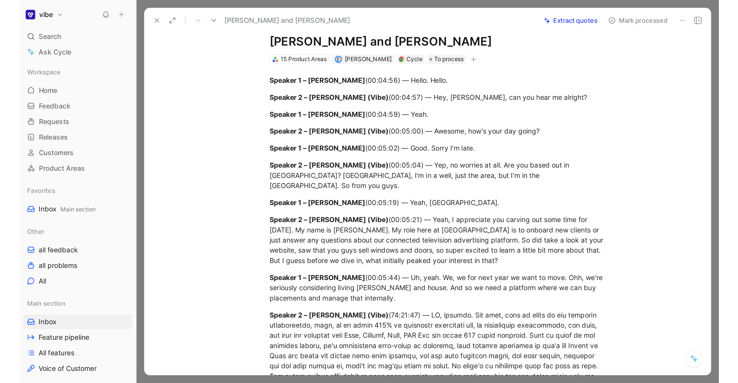
scroll to position [16, 0]
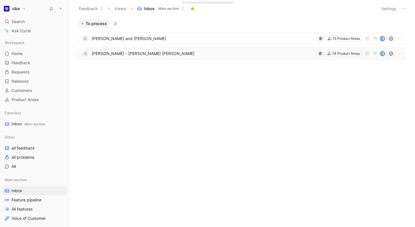
click at [202, 57] on span "[PERSON_NAME] - [PERSON_NAME] [PERSON_NAME]" at bounding box center [204, 53] width 224 height 7
click at [179, 41] on span "[PERSON_NAME] and [PERSON_NAME]" at bounding box center [204, 38] width 224 height 7
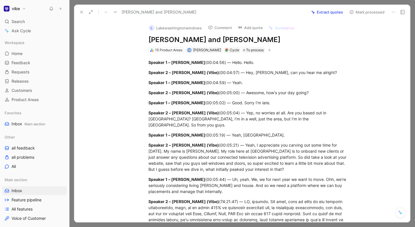
click at [334, 10] on button "Extract quotes" at bounding box center [327, 12] width 37 height 8
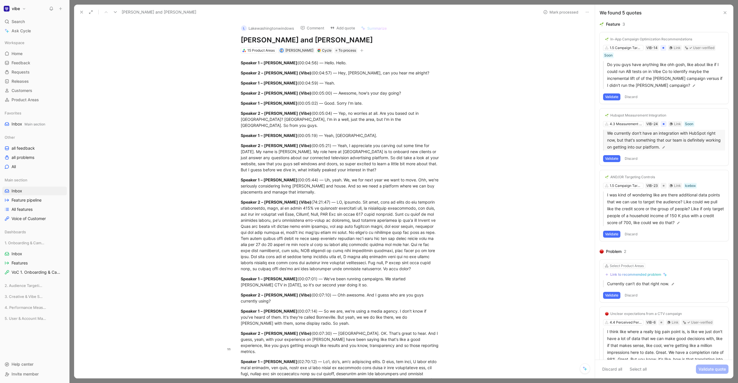
click at [639, 140] on p "We currently don't have an integration with HubSpot right now, but that's somet…" at bounding box center [666, 140] width 118 height 21
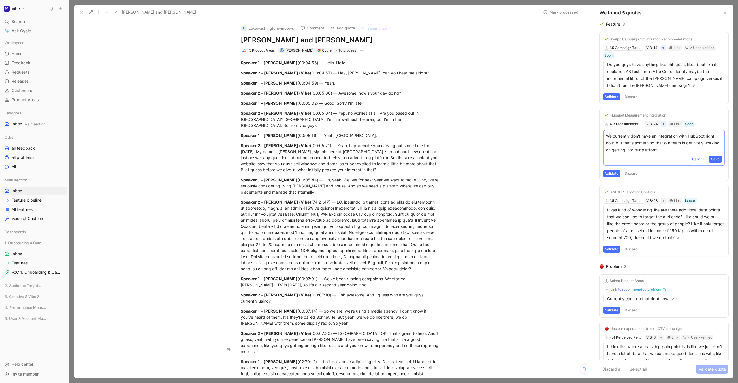
click at [639, 140] on p "We currently don't have an integration with HubSpot right now, but that's somet…" at bounding box center [664, 143] width 116 height 21
copy p "We currently don't have an integration with HubSpot right now, but that's somet…"
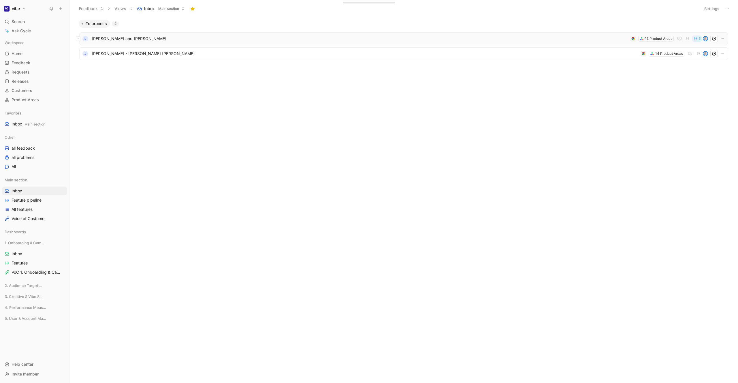
click at [201, 43] on div "L [PERSON_NAME] and [PERSON_NAME] 15 Product Areas 5" at bounding box center [403, 38] width 649 height 13
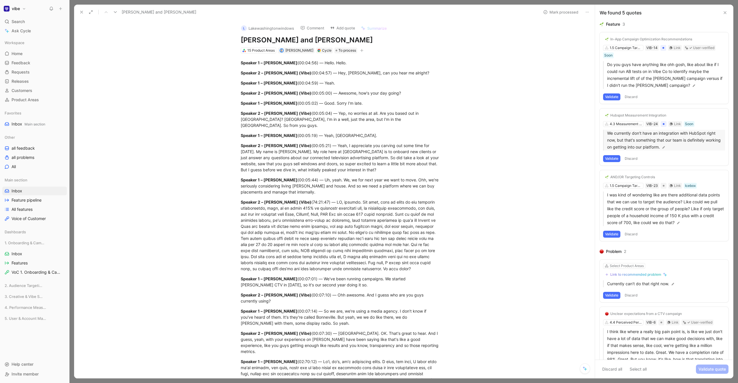
click at [642, 140] on p "We currently don't have an integration with HubSpot right now, but that's somet…" at bounding box center [666, 140] width 118 height 21
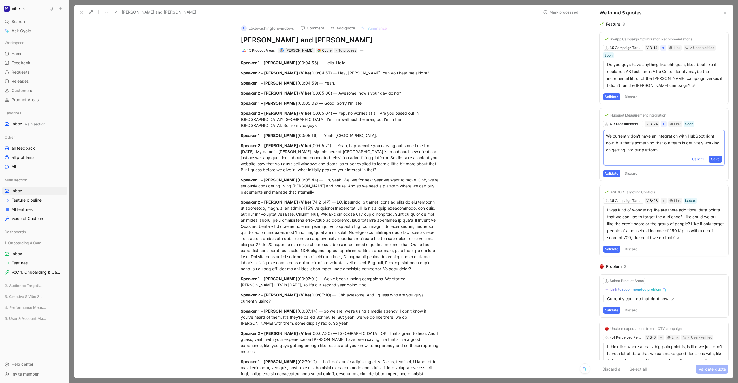
click at [635, 137] on p "We currently don't have an integration with HubSpot right now, but that's somet…" at bounding box center [664, 143] width 116 height 21
copy p "We currently don't have an integration with HubSpot right now, but that's somet…"
click at [378, 142] on div "Speaker 2 – [PERSON_NAME] (Vibe) (00:05:21) — Yeah, I appreciate you carving ou…" at bounding box center [341, 157] width 200 height 30
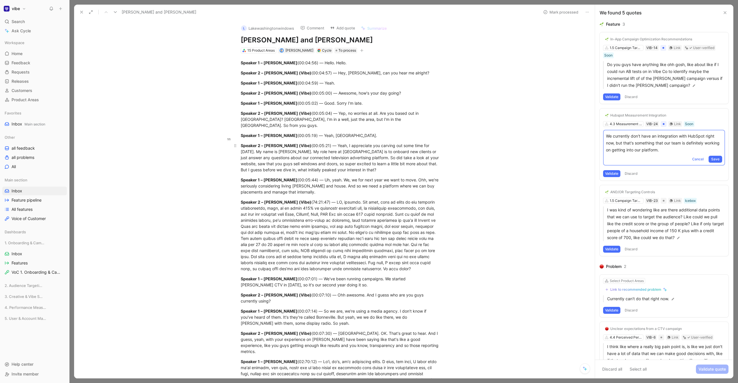
scroll to position [2062, 0]
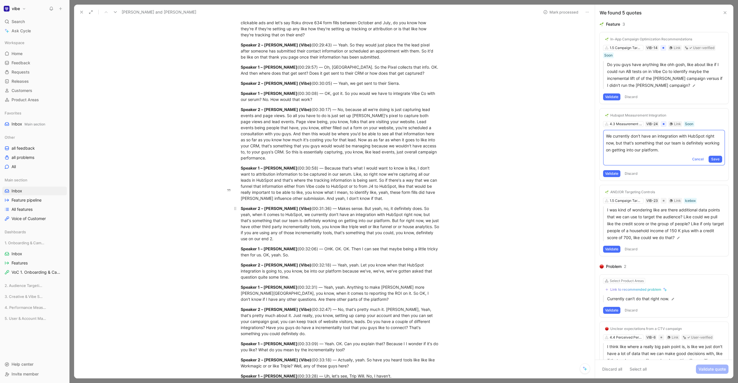
click at [410, 205] on div "Speaker 2 – [PERSON_NAME] (Vibe) (00:31:36) — Makes sense. But yeah, no, it def…" at bounding box center [341, 223] width 200 height 36
click at [450, 163] on p "Speaker 1 – [PERSON_NAME] (00:30:58) — Because that's what I would want to know…" at bounding box center [340, 183] width 221 height 40
click at [22, 7] on button "vibe" at bounding box center [14, 9] width 25 height 8
click at [31, 59] on div "Workspace settings G then S" at bounding box center [39, 59] width 71 height 9
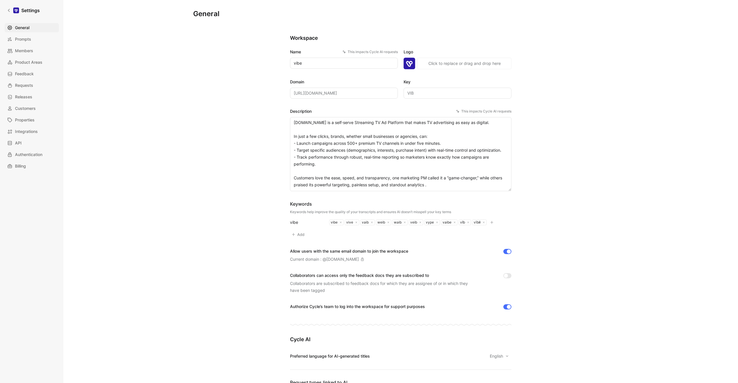
click at [341, 178] on textarea "[DOMAIN_NAME] is a self‑serve Streaming TV Ad Platform that makes TV advertisin…" at bounding box center [400, 154] width 221 height 74
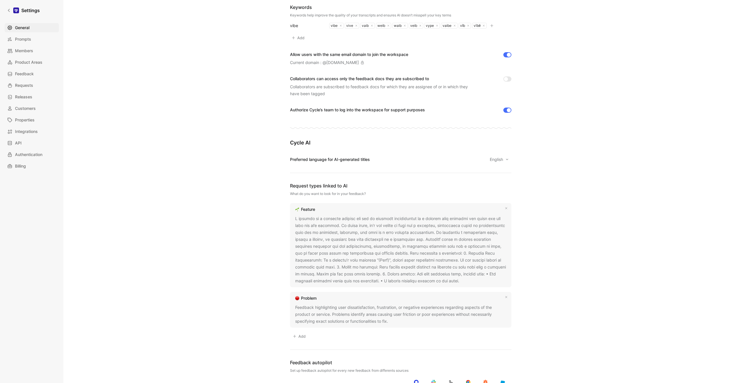
scroll to position [236, 0]
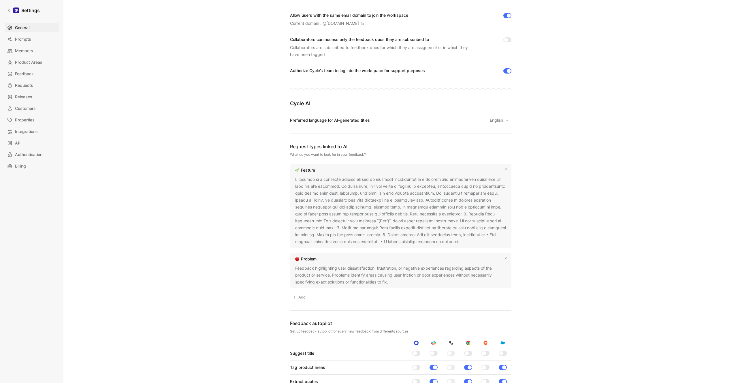
click at [337, 215] on div at bounding box center [400, 210] width 211 height 69
click at [460, 244] on button at bounding box center [463, 242] width 6 height 6
click at [30, 15] on link "Settings" at bounding box center [23, 11] width 37 height 12
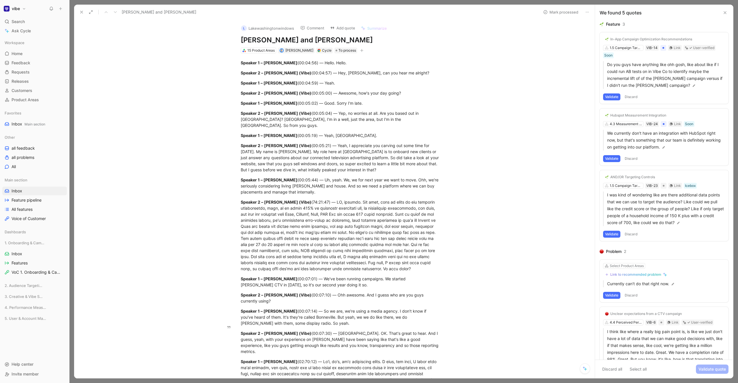
click at [129, 3] on div at bounding box center [403, 191] width 669 height 383
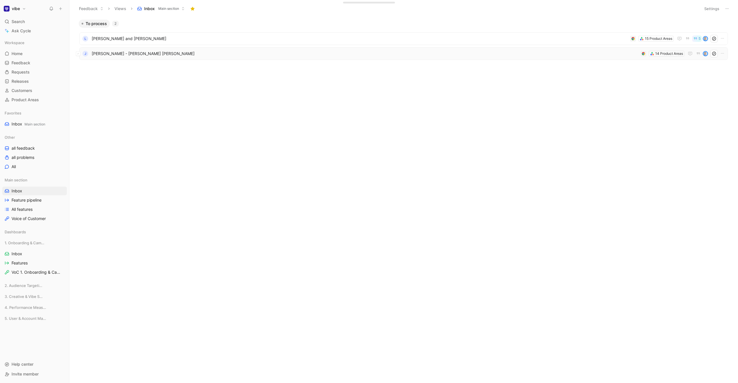
click at [181, 57] on div "J [PERSON_NAME] - [PERSON_NAME] [PERSON_NAME] 14 Product Areas" at bounding box center [403, 53] width 645 height 7
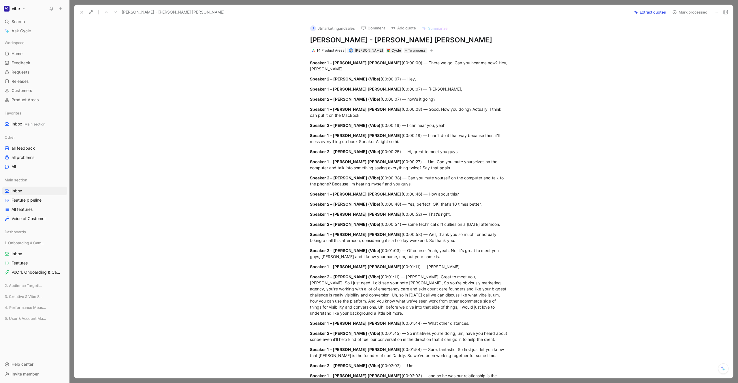
click at [645, 10] on button "Extract quotes" at bounding box center [650, 12] width 37 height 8
click at [660, 10] on button "Retry" at bounding box center [661, 12] width 15 height 8
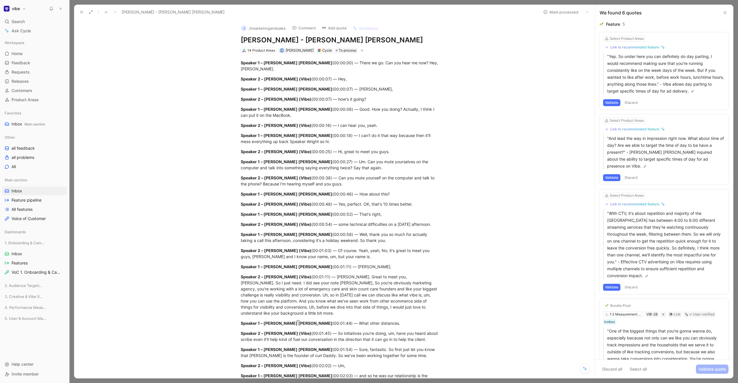
click at [270, 2] on div at bounding box center [403, 191] width 669 height 383
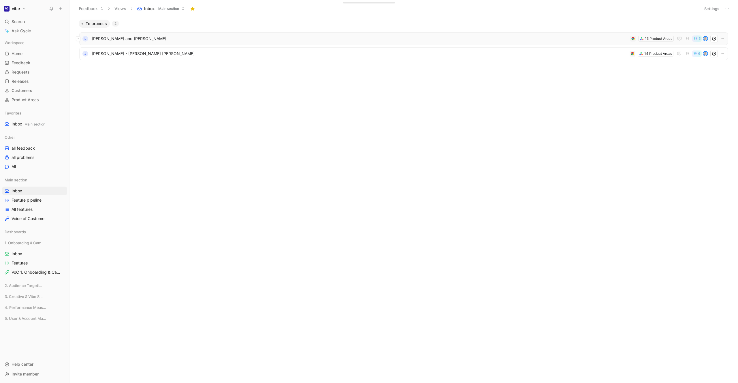
click at [156, 37] on span "[PERSON_NAME] and [PERSON_NAME]" at bounding box center [360, 38] width 536 height 7
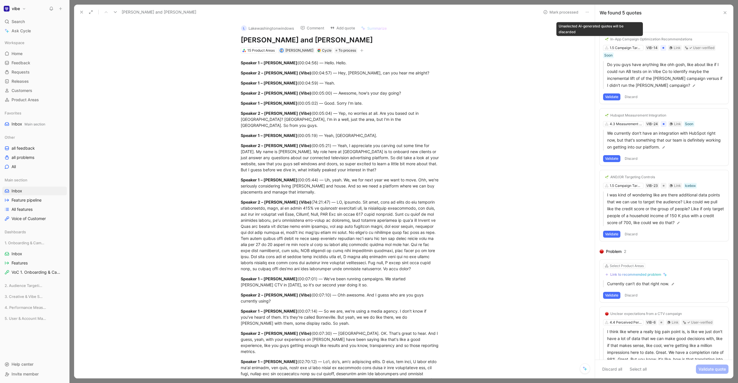
click at [601, 39] on icon at bounding box center [599, 38] width 3 height 3
click at [597, 37] on input "checkbox" at bounding box center [597, 37] width 0 height 0
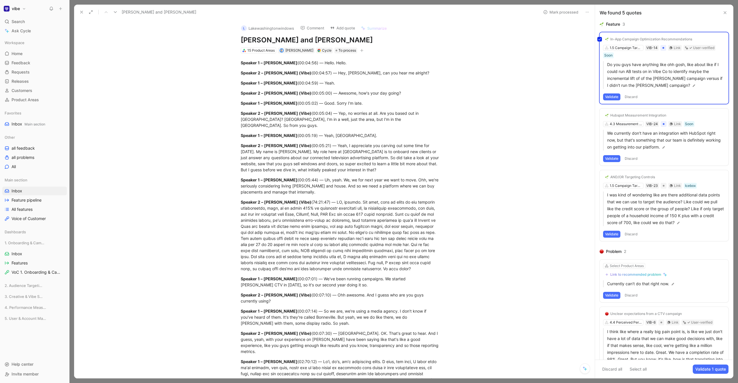
click at [600, 119] on div "Hubspot Measurement Integration 4.3 Measurement Integration VIB-24 Link Soon We…" at bounding box center [664, 136] width 129 height 57
click at [598, 177] on icon at bounding box center [599, 176] width 3 height 3
click at [597, 175] on input "checkbox" at bounding box center [597, 175] width 0 height 0
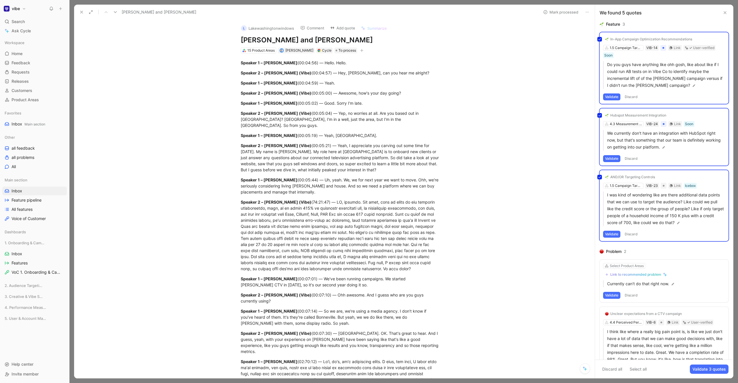
click at [600, 266] on icon at bounding box center [600, 267] width 3 height 2
click at [597, 264] on input "checkbox" at bounding box center [597, 264] width 0 height 0
click at [601, 314] on icon at bounding box center [599, 313] width 3 height 3
click at [597, 311] on input "checkbox" at bounding box center [597, 311] width 0 height 0
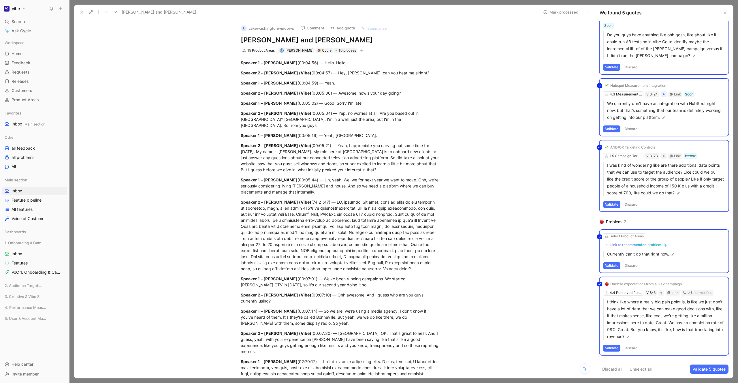
click at [619, 368] on button "Discard all" at bounding box center [612, 368] width 25 height 9
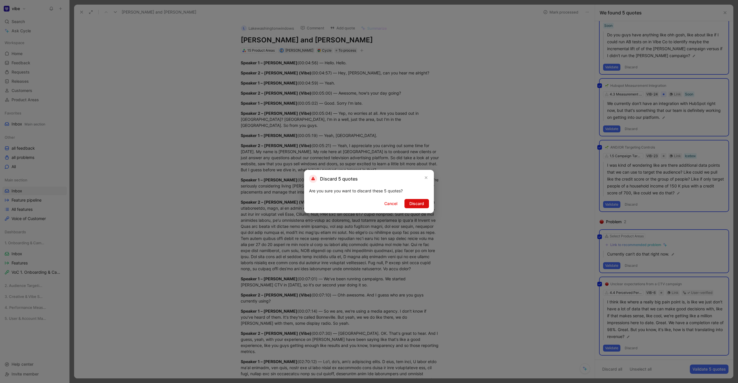
click at [409, 204] on button "Discard" at bounding box center [417, 203] width 25 height 9
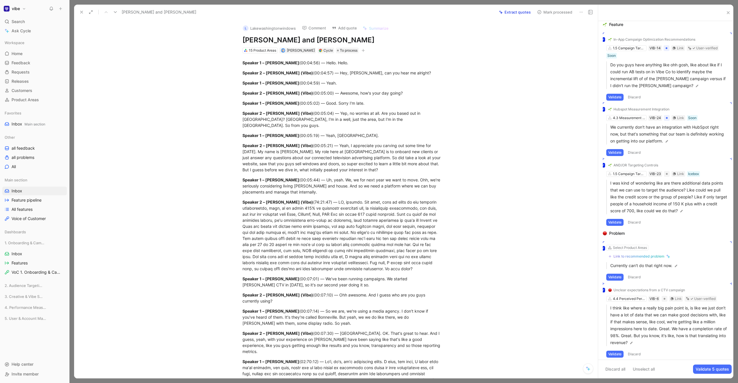
scroll to position [0, 0]
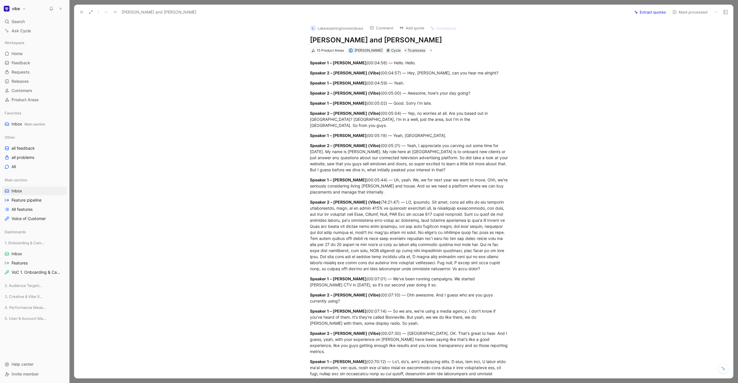
click at [648, 11] on button "Extract quotes" at bounding box center [650, 12] width 37 height 8
click at [663, 13] on button "Retry" at bounding box center [661, 12] width 15 height 8
click at [228, 3] on div at bounding box center [403, 191] width 669 height 383
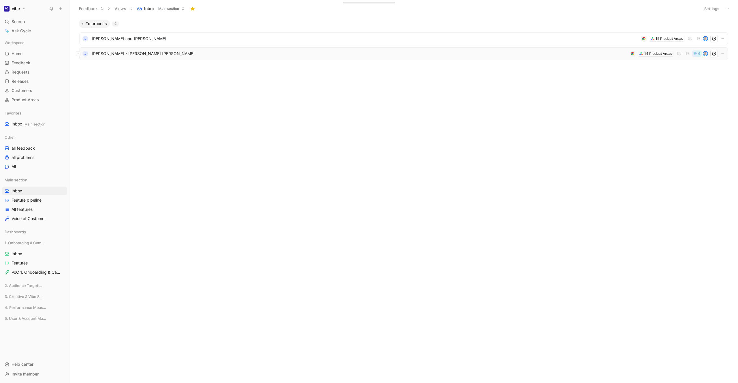
click at [165, 50] on span "[PERSON_NAME] - [PERSON_NAME] [PERSON_NAME]" at bounding box center [360, 53] width 536 height 7
click at [183, 51] on span "[PERSON_NAME] - [PERSON_NAME] [PERSON_NAME]" at bounding box center [360, 53] width 536 height 7
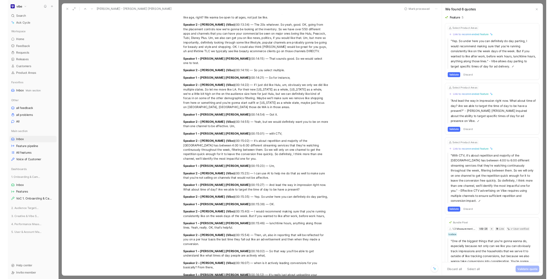
scroll to position [2503, 0]
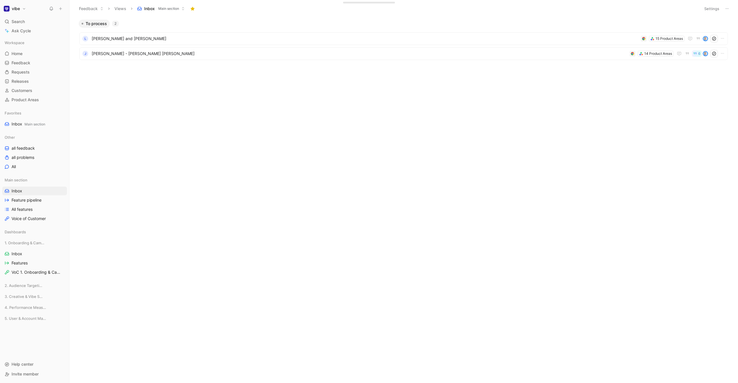
click at [241, 161] on div "To process 2 L [PERSON_NAME] and [PERSON_NAME] 15 Product Areas J [PERSON_NAME]…" at bounding box center [403, 201] width 660 height 363
click at [207, 217] on body "vibe Search ⌘ K Ask Cycle Workspace Home G then H Feedback G then F Requests G …" at bounding box center [369, 191] width 738 height 383
